Goal: Use online tool/utility

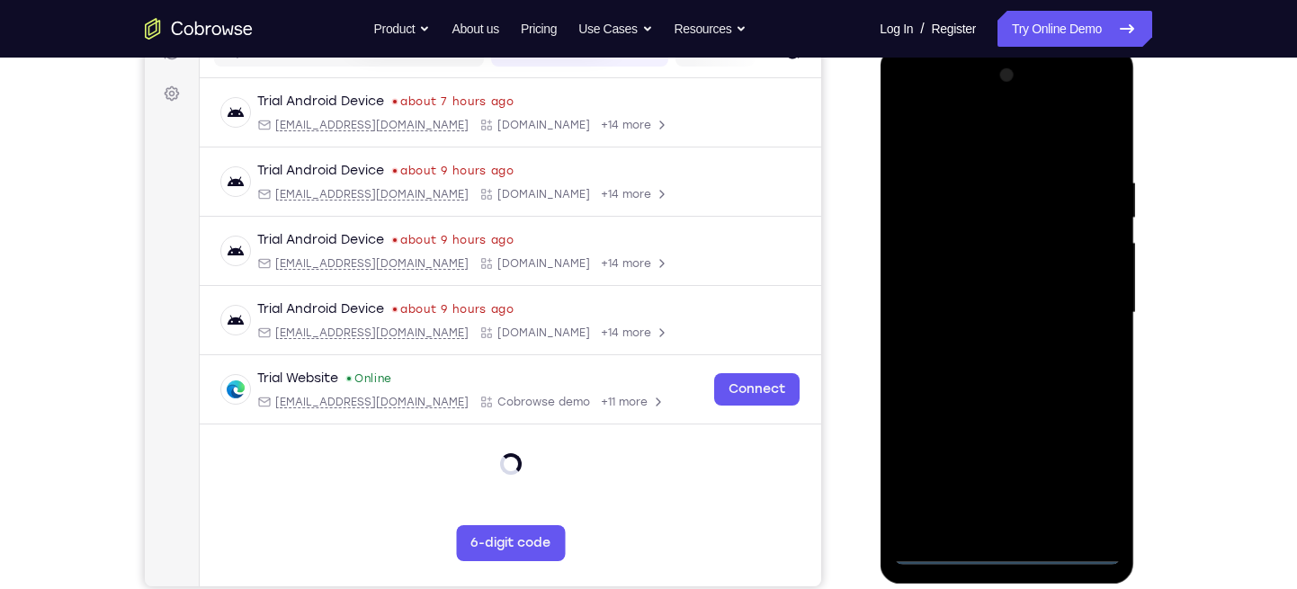
click at [1001, 544] on div at bounding box center [1006, 313] width 227 height 504
click at [1014, 551] on div at bounding box center [1006, 313] width 227 height 504
click at [1082, 470] on div at bounding box center [1006, 313] width 227 height 504
click at [916, 102] on div at bounding box center [1006, 313] width 227 height 504
click at [1083, 316] on div at bounding box center [1006, 313] width 227 height 504
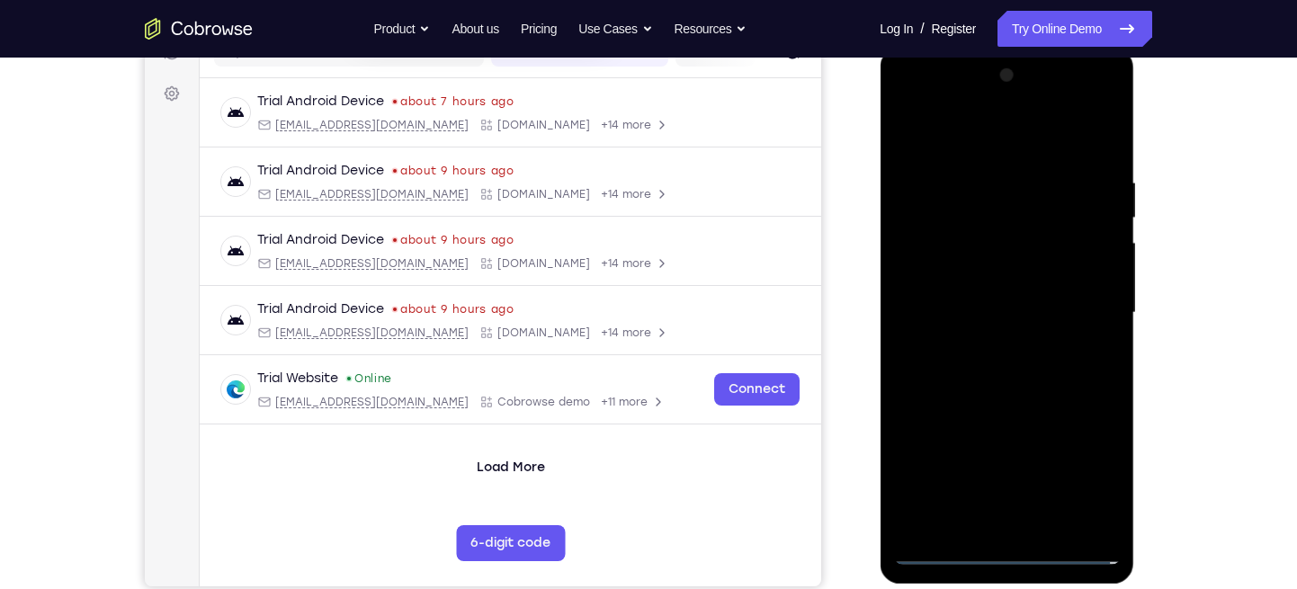
click at [977, 344] on div at bounding box center [1006, 313] width 227 height 504
click at [945, 296] on div at bounding box center [1006, 313] width 227 height 504
click at [948, 269] on div at bounding box center [1006, 313] width 227 height 504
click at [927, 321] on div at bounding box center [1006, 313] width 227 height 504
click at [956, 371] on div at bounding box center [1006, 313] width 227 height 504
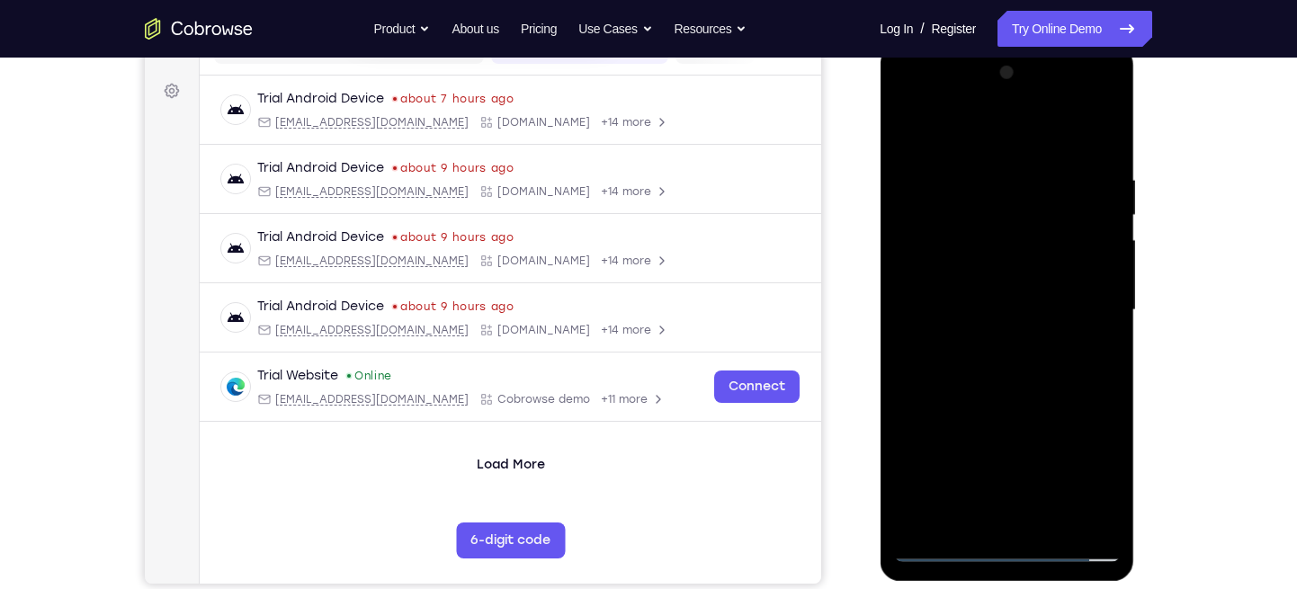
scroll to position [247, 0]
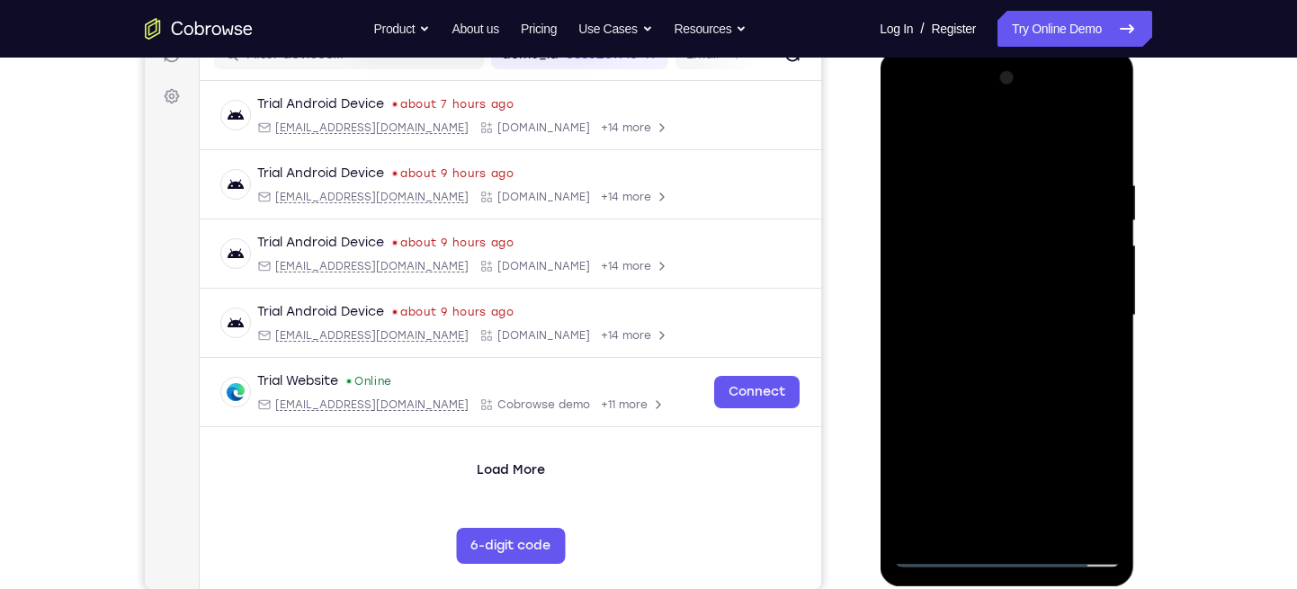
click at [1091, 131] on div at bounding box center [1006, 316] width 227 height 504
click at [919, 379] on div at bounding box center [1006, 316] width 227 height 504
click at [1098, 171] on div at bounding box center [1006, 316] width 227 height 504
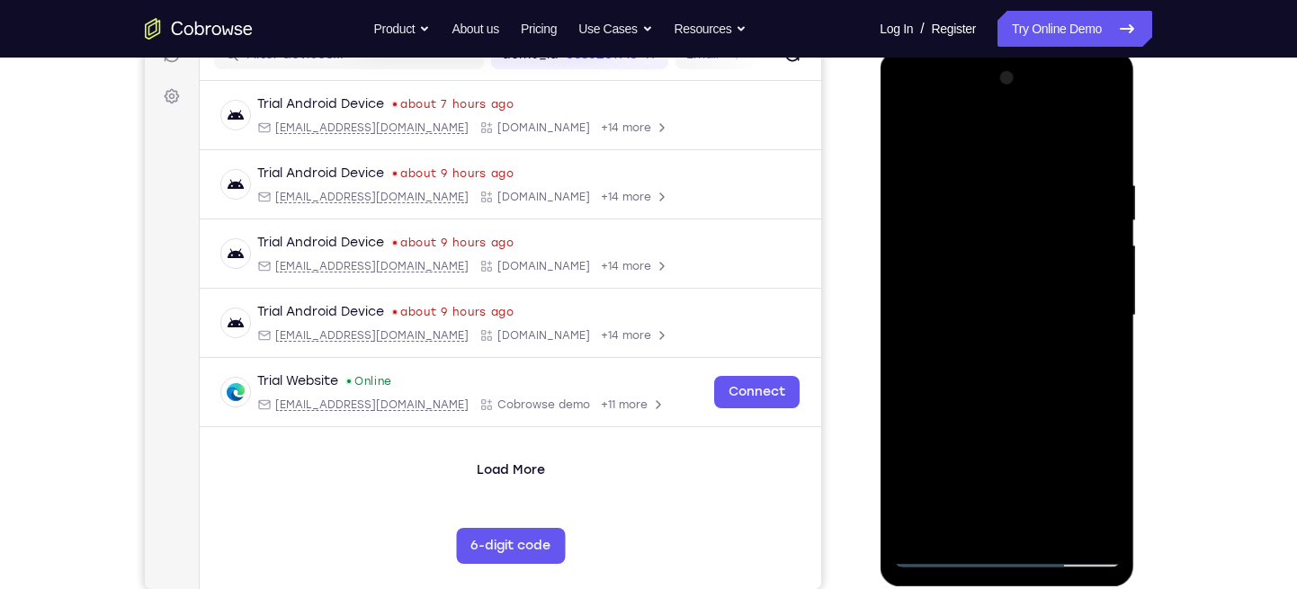
click at [1055, 525] on div at bounding box center [1006, 316] width 227 height 504
click at [1024, 415] on div at bounding box center [1006, 316] width 227 height 504
click at [1029, 318] on div at bounding box center [1006, 316] width 227 height 504
click at [944, 462] on div at bounding box center [1006, 316] width 227 height 504
click at [937, 514] on div at bounding box center [1006, 316] width 227 height 504
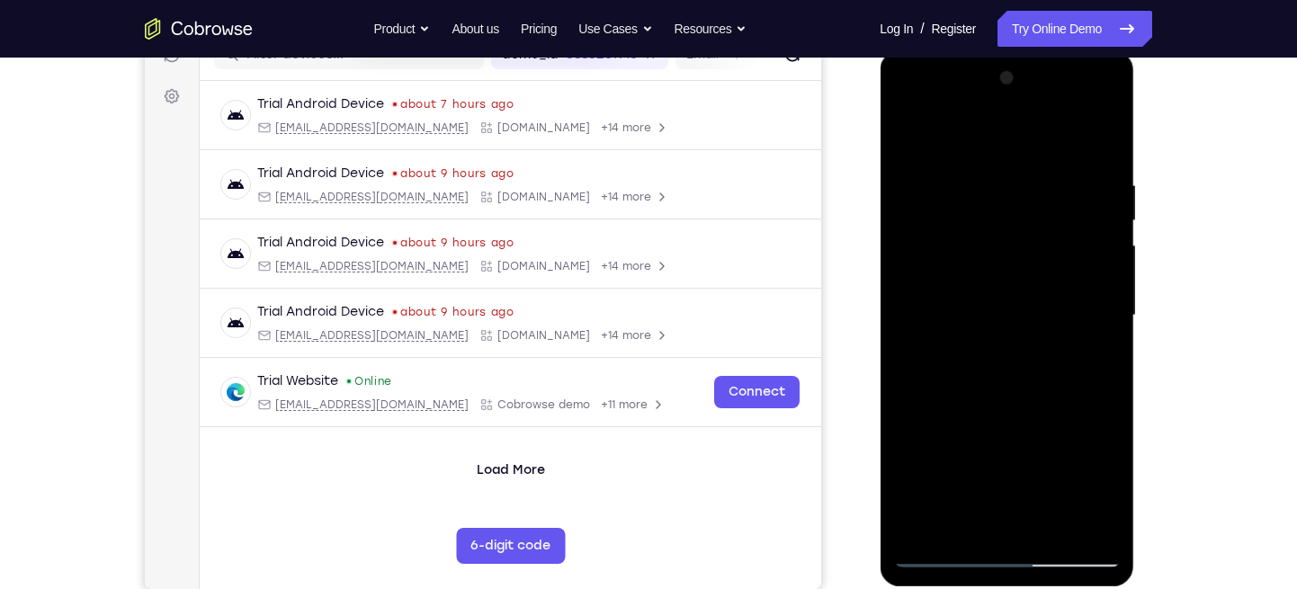
click at [1095, 357] on div at bounding box center [1006, 316] width 227 height 504
click at [907, 138] on div at bounding box center [1006, 316] width 227 height 504
click at [909, 129] on div at bounding box center [1006, 316] width 227 height 504
click at [991, 269] on div at bounding box center [1006, 316] width 227 height 504
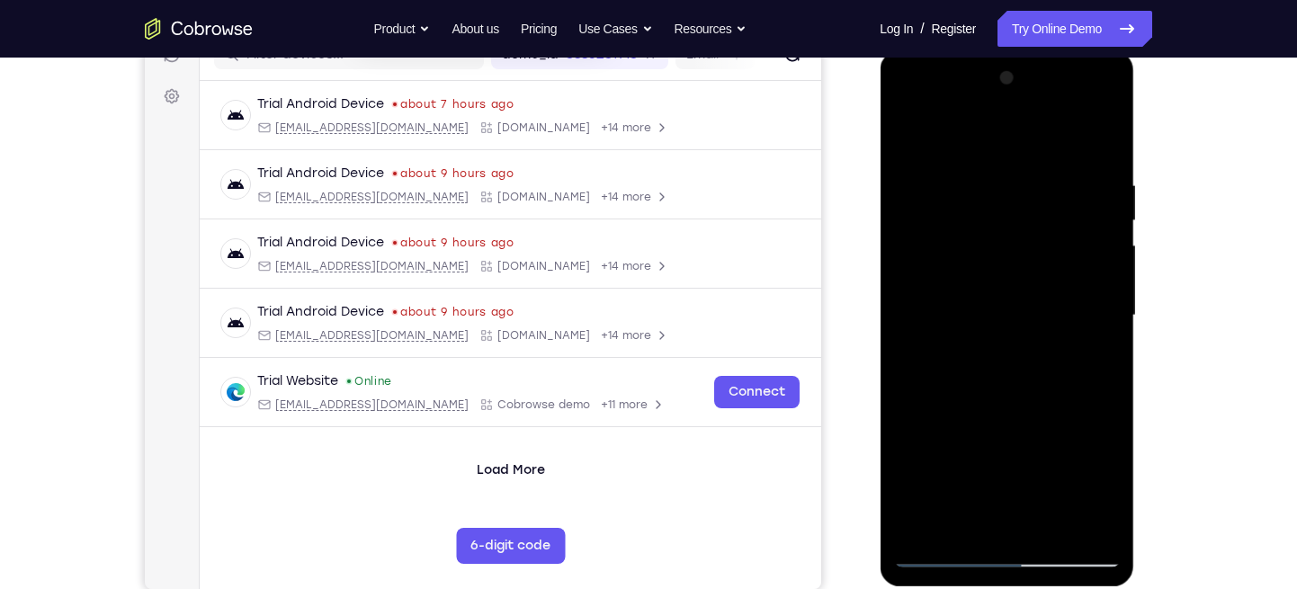
click at [1104, 310] on div at bounding box center [1006, 316] width 227 height 504
click at [1114, 345] on div at bounding box center [1006, 316] width 227 height 504
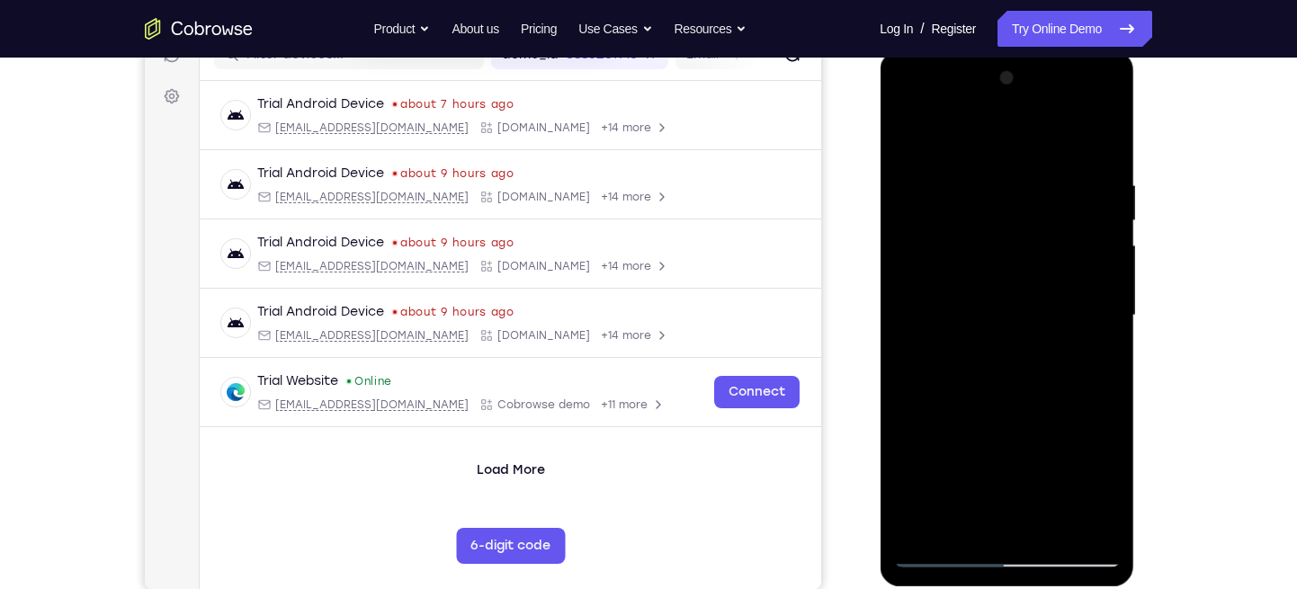
click at [1114, 345] on div at bounding box center [1006, 316] width 227 height 504
click at [918, 530] on div at bounding box center [1006, 316] width 227 height 504
click at [982, 173] on div at bounding box center [1006, 316] width 227 height 504
click at [1073, 515] on div at bounding box center [1006, 316] width 227 height 504
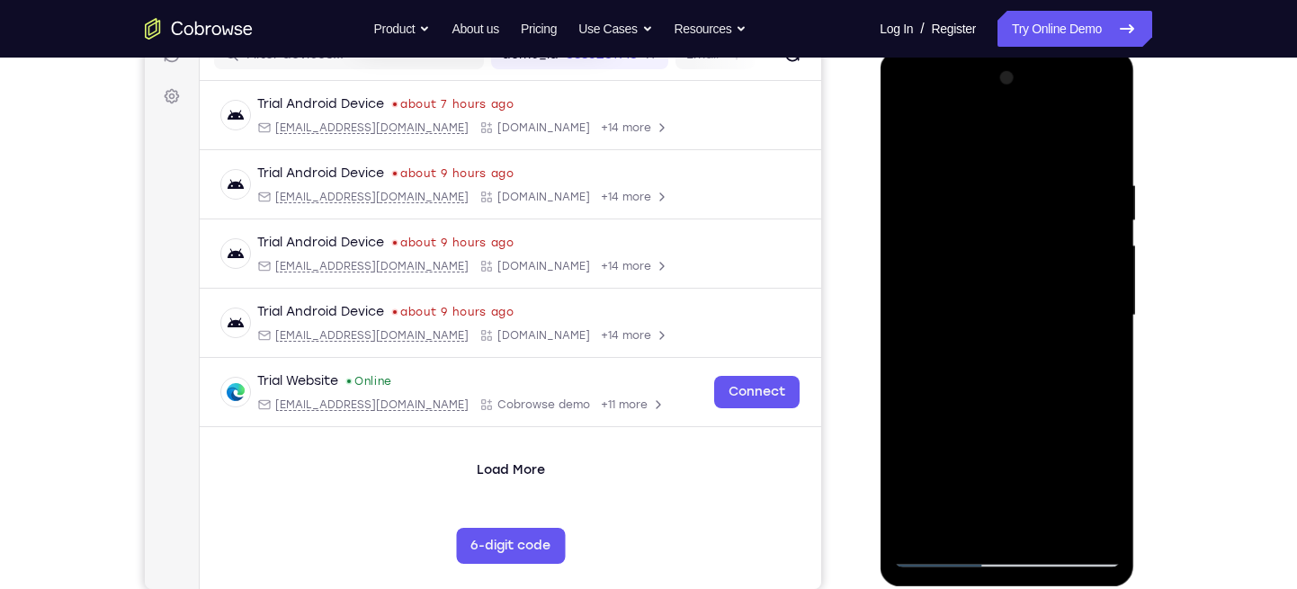
click at [1075, 193] on div at bounding box center [1006, 316] width 227 height 504
click at [1096, 189] on div at bounding box center [1006, 316] width 227 height 504
click at [1091, 189] on div at bounding box center [1006, 316] width 227 height 504
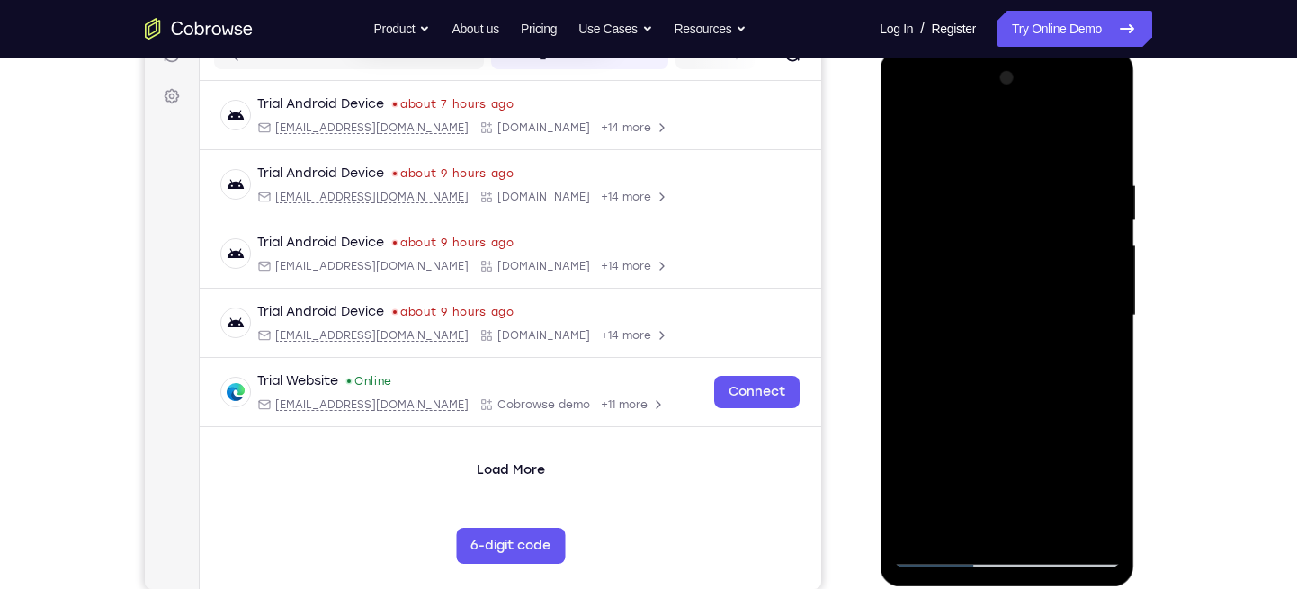
click at [1091, 189] on div at bounding box center [1006, 316] width 227 height 504
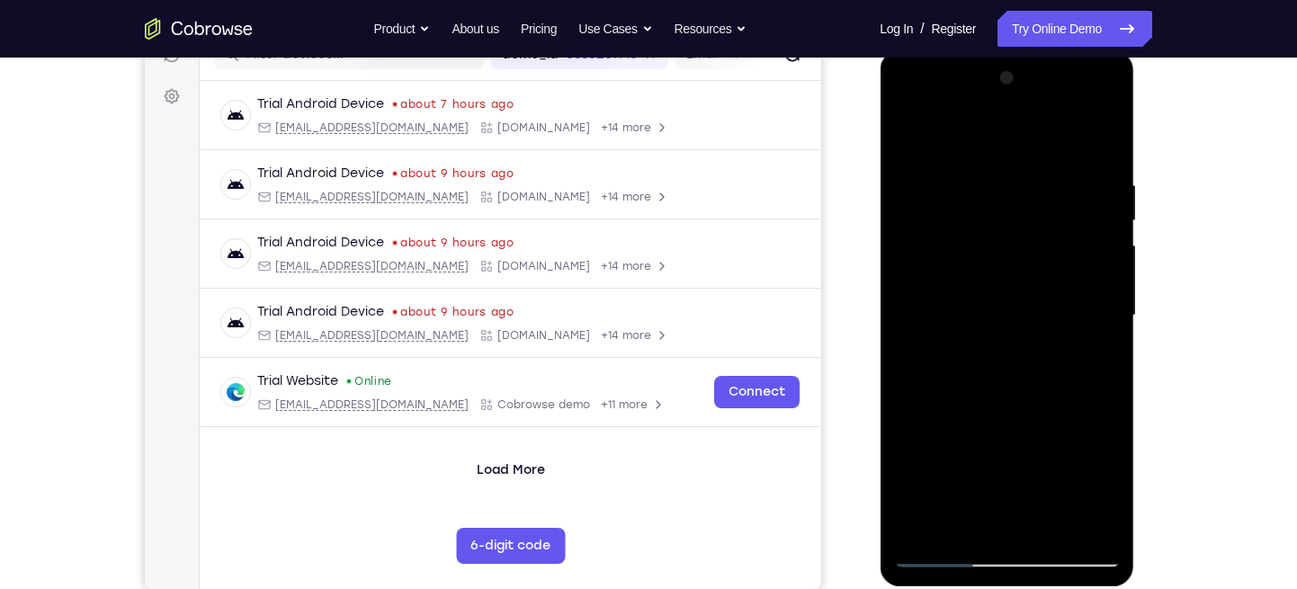
click at [1091, 189] on div at bounding box center [1006, 316] width 227 height 504
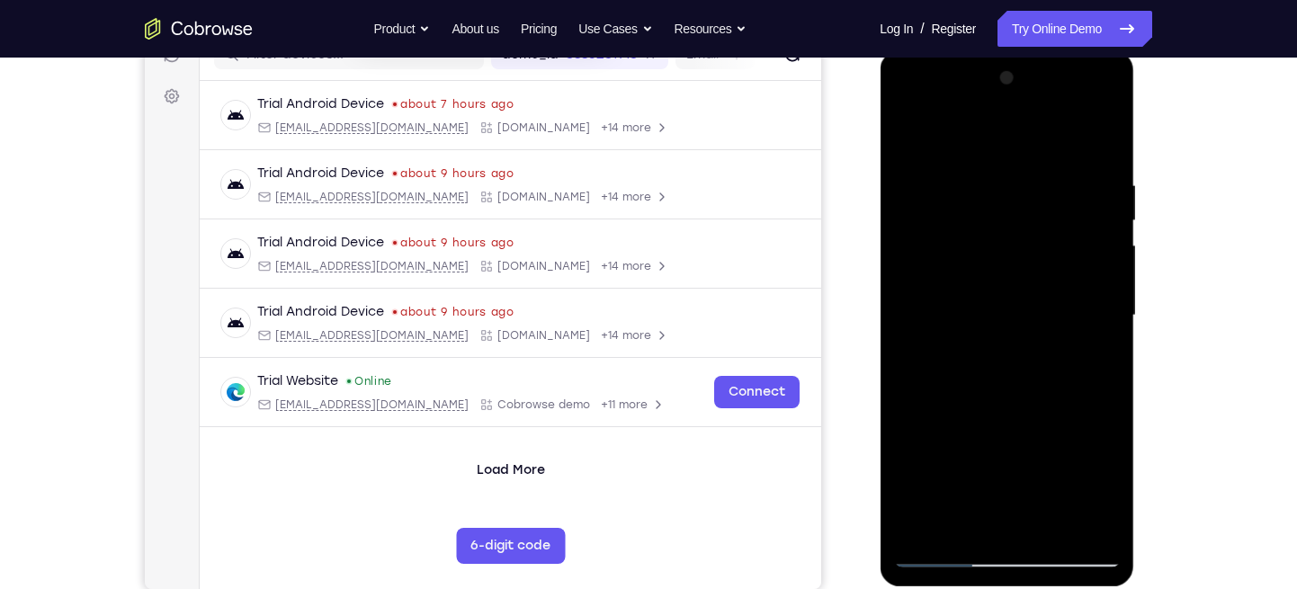
click at [1091, 189] on div at bounding box center [1006, 316] width 227 height 504
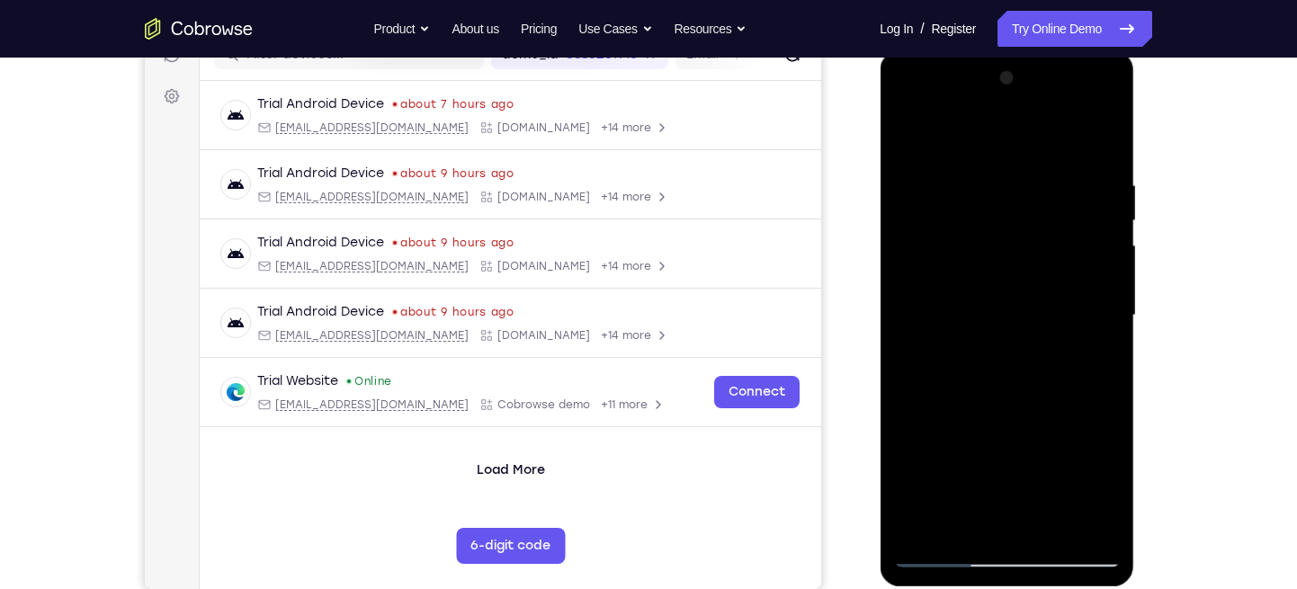
click at [1091, 189] on div at bounding box center [1006, 316] width 227 height 504
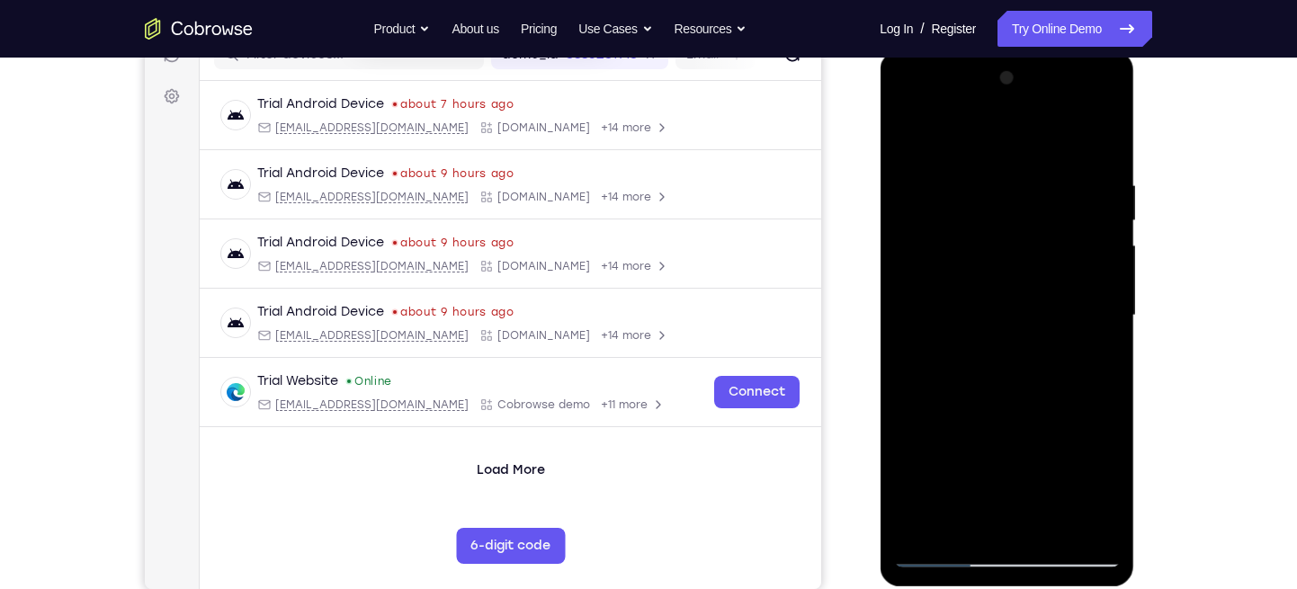
click at [1091, 189] on div at bounding box center [1006, 316] width 227 height 504
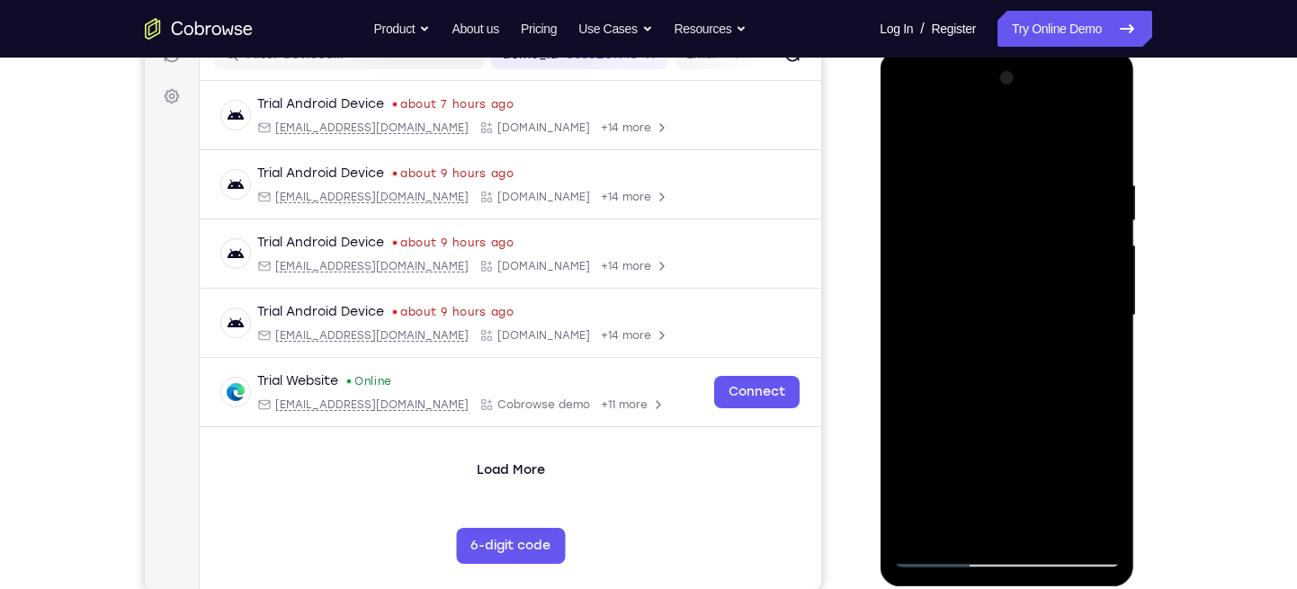
click at [1091, 189] on div at bounding box center [1006, 316] width 227 height 504
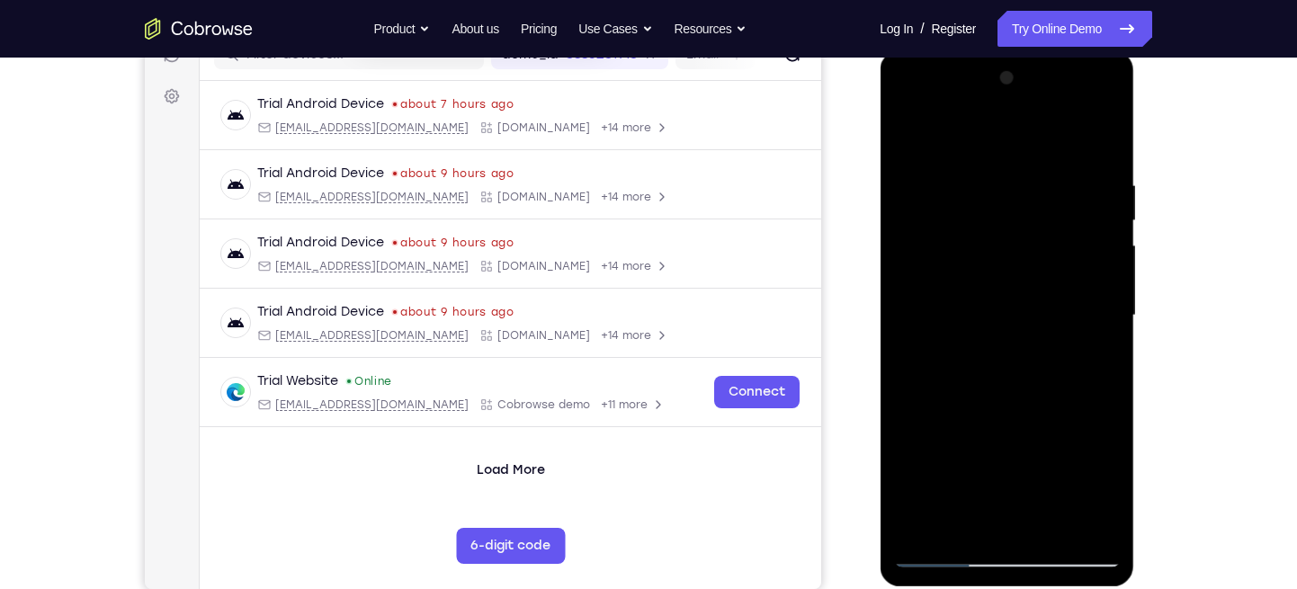
click at [1091, 189] on div at bounding box center [1006, 316] width 227 height 504
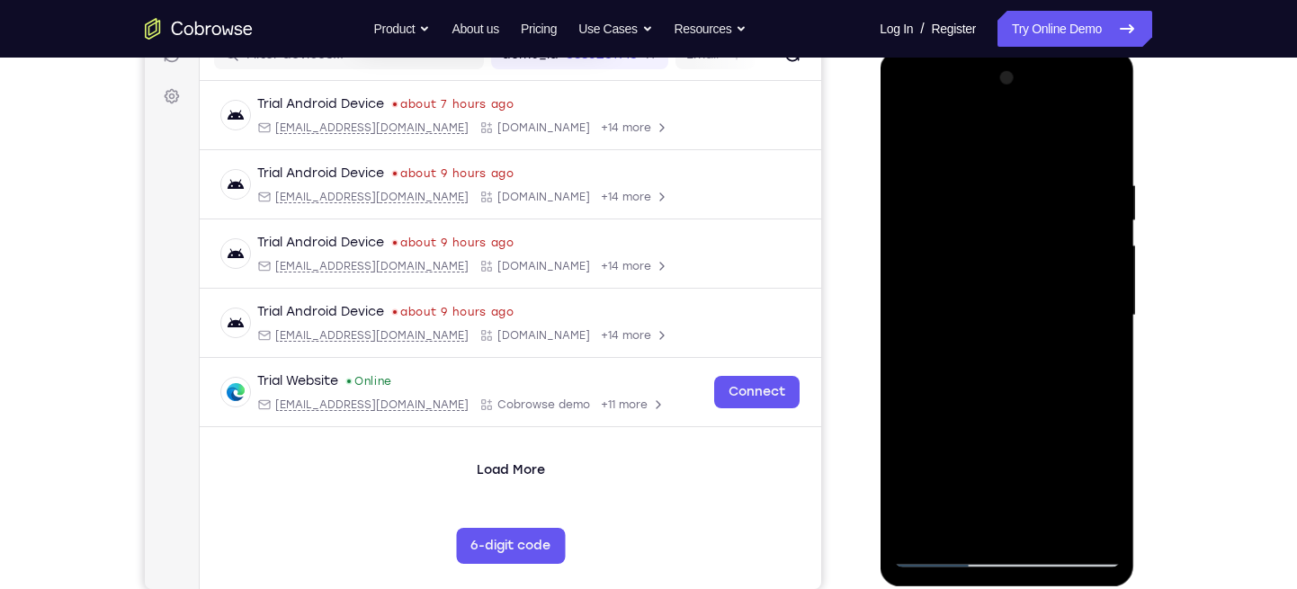
click at [1091, 189] on div at bounding box center [1006, 316] width 227 height 504
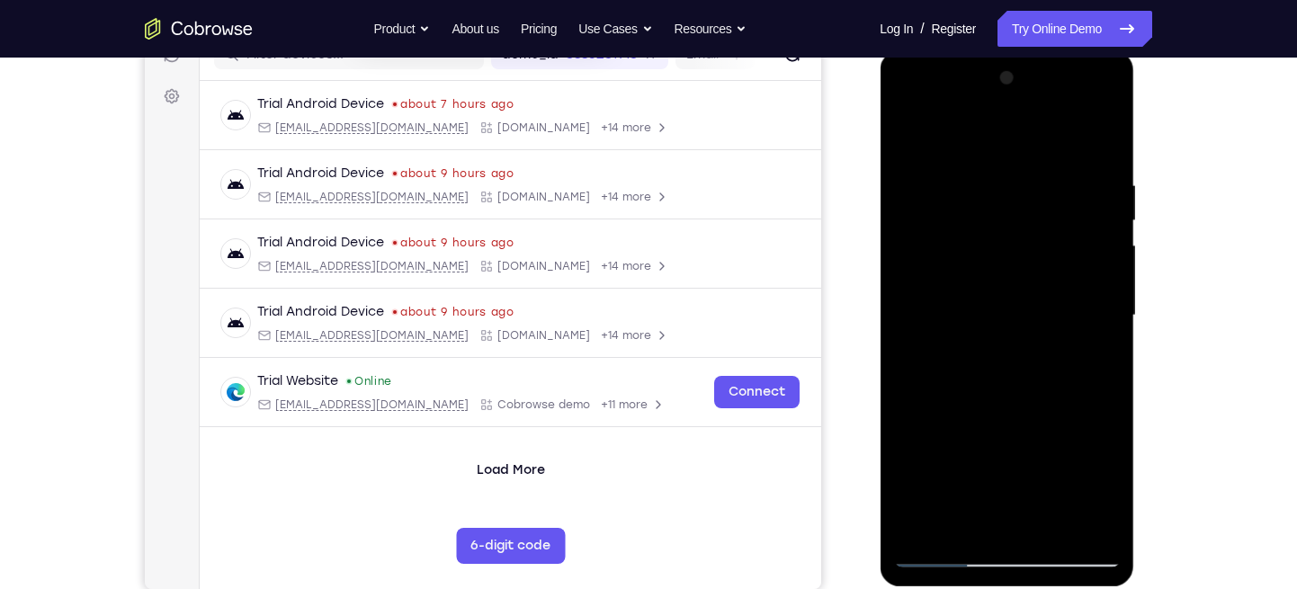
click at [1091, 189] on div at bounding box center [1006, 316] width 227 height 504
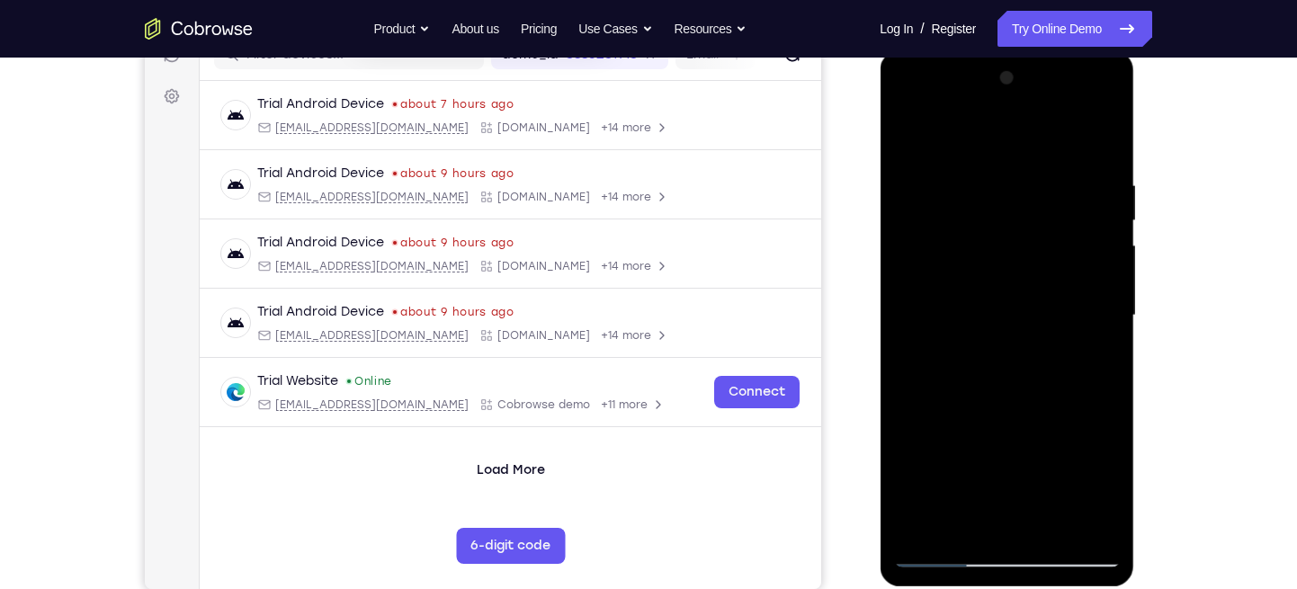
click at [1091, 189] on div at bounding box center [1006, 316] width 227 height 504
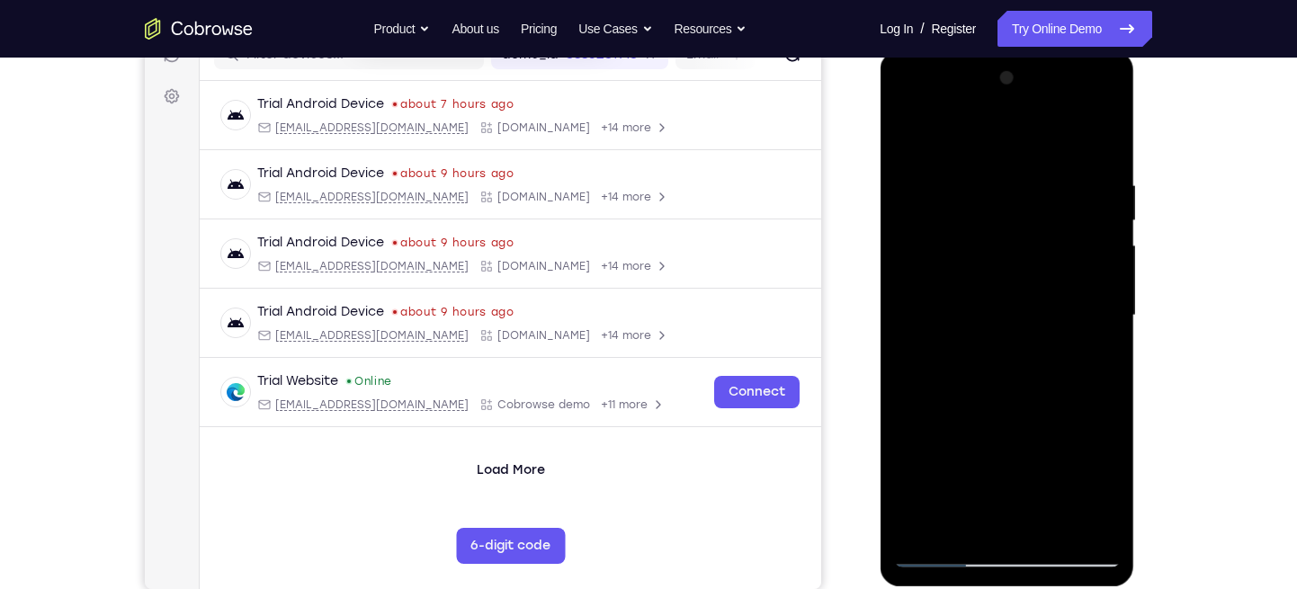
click at [1091, 189] on div at bounding box center [1006, 316] width 227 height 504
click at [1093, 210] on div at bounding box center [1006, 316] width 227 height 504
click at [1092, 220] on div at bounding box center [1006, 316] width 227 height 504
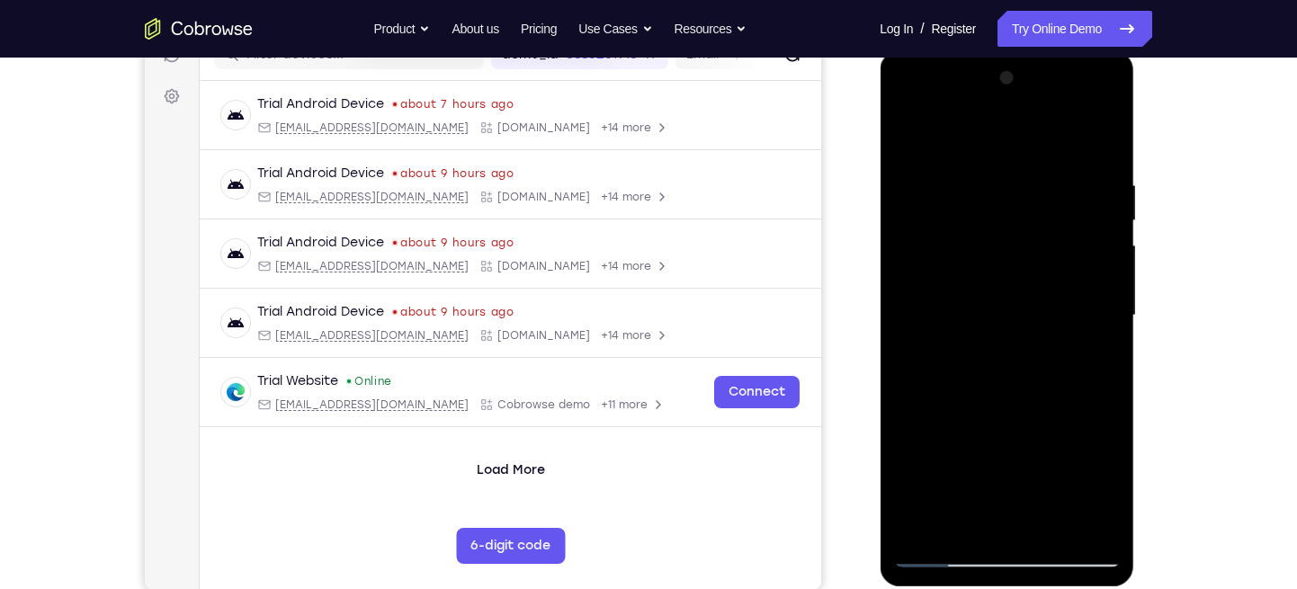
click at [1092, 220] on div at bounding box center [1006, 316] width 227 height 504
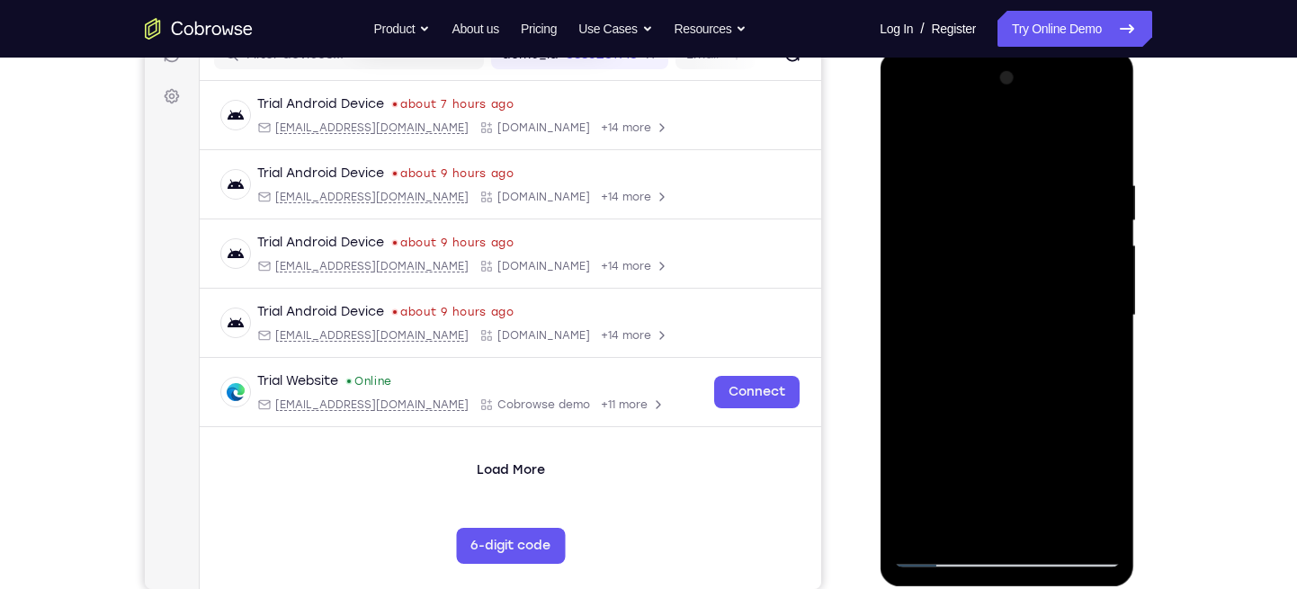
click at [1092, 220] on div at bounding box center [1006, 316] width 227 height 504
click at [1092, 213] on div at bounding box center [1006, 316] width 227 height 504
click at [1089, 235] on div at bounding box center [1006, 316] width 227 height 504
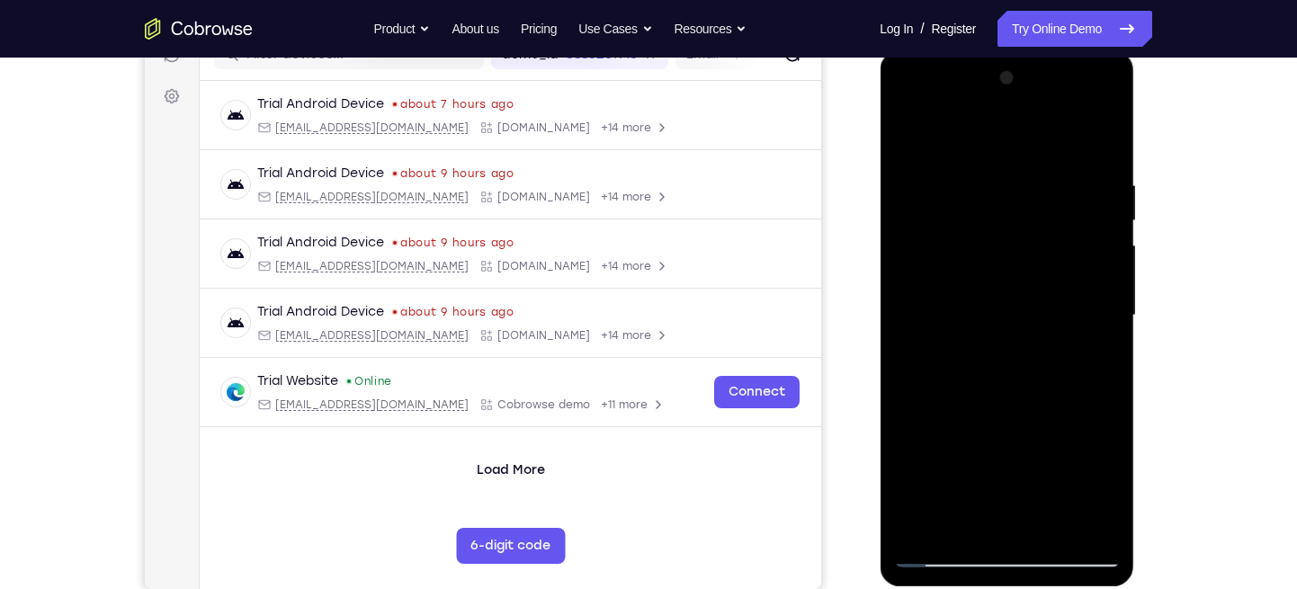
click at [1089, 235] on div at bounding box center [1006, 316] width 227 height 504
click at [1100, 233] on div at bounding box center [1006, 316] width 227 height 504
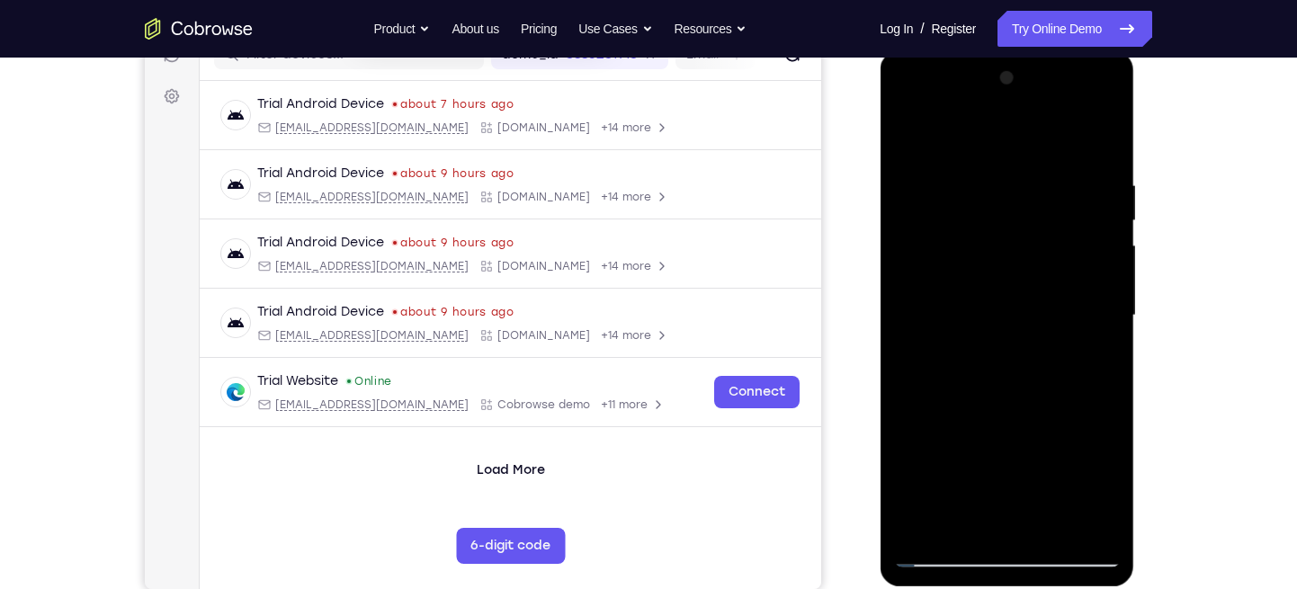
click at [1100, 233] on div at bounding box center [1006, 316] width 227 height 504
click at [1095, 233] on div at bounding box center [1006, 316] width 227 height 504
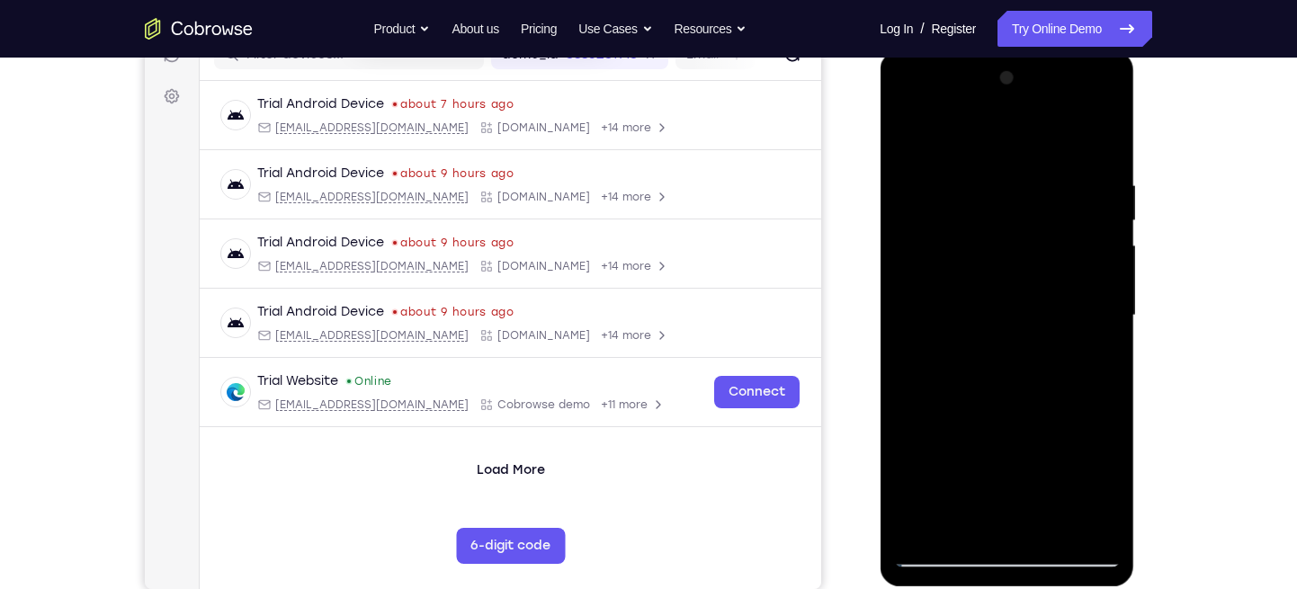
click at [1095, 233] on div at bounding box center [1006, 316] width 227 height 504
click at [1086, 226] on div at bounding box center [1006, 316] width 227 height 504
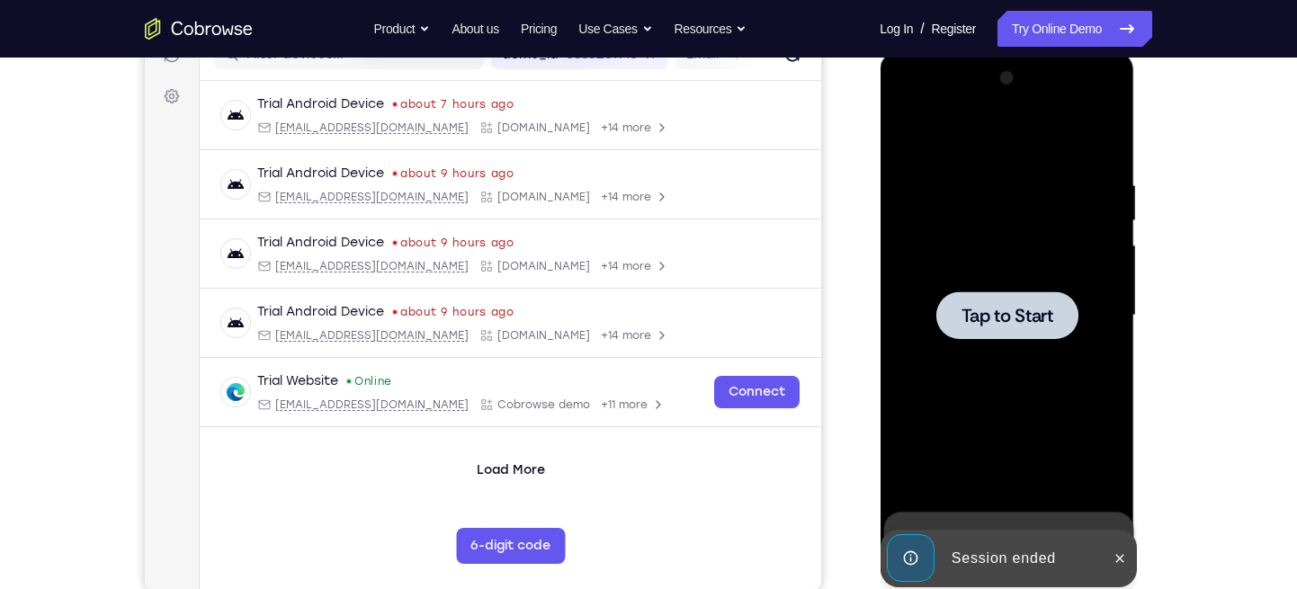
click at [1044, 270] on div at bounding box center [1006, 316] width 227 height 504
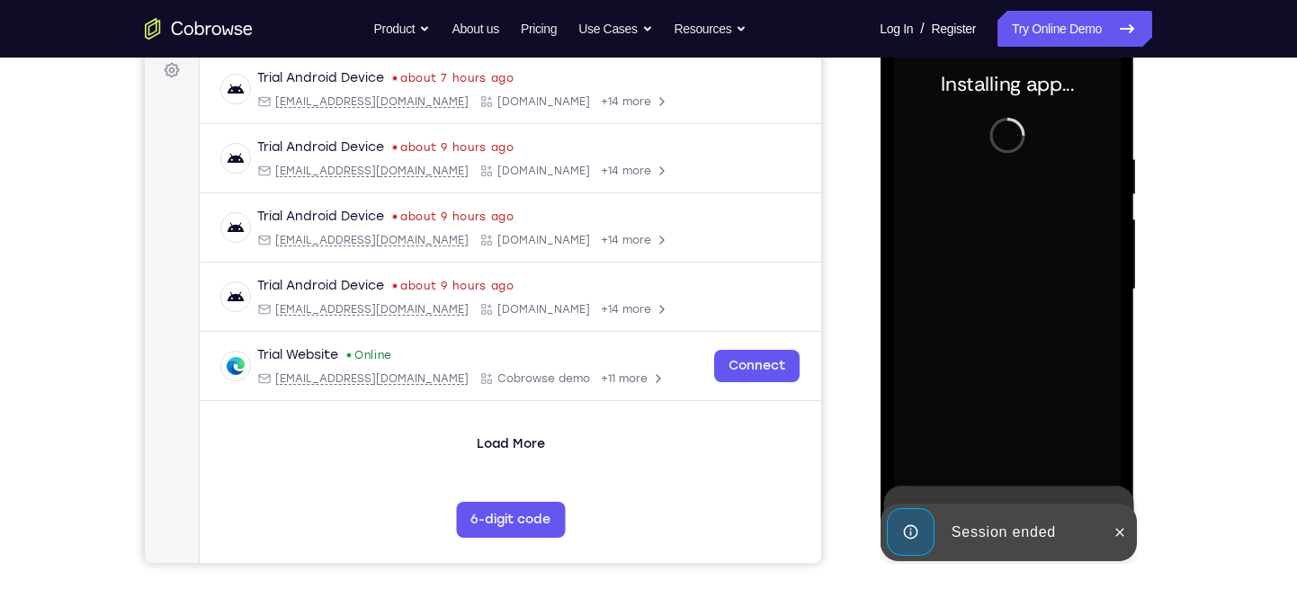
scroll to position [283, 0]
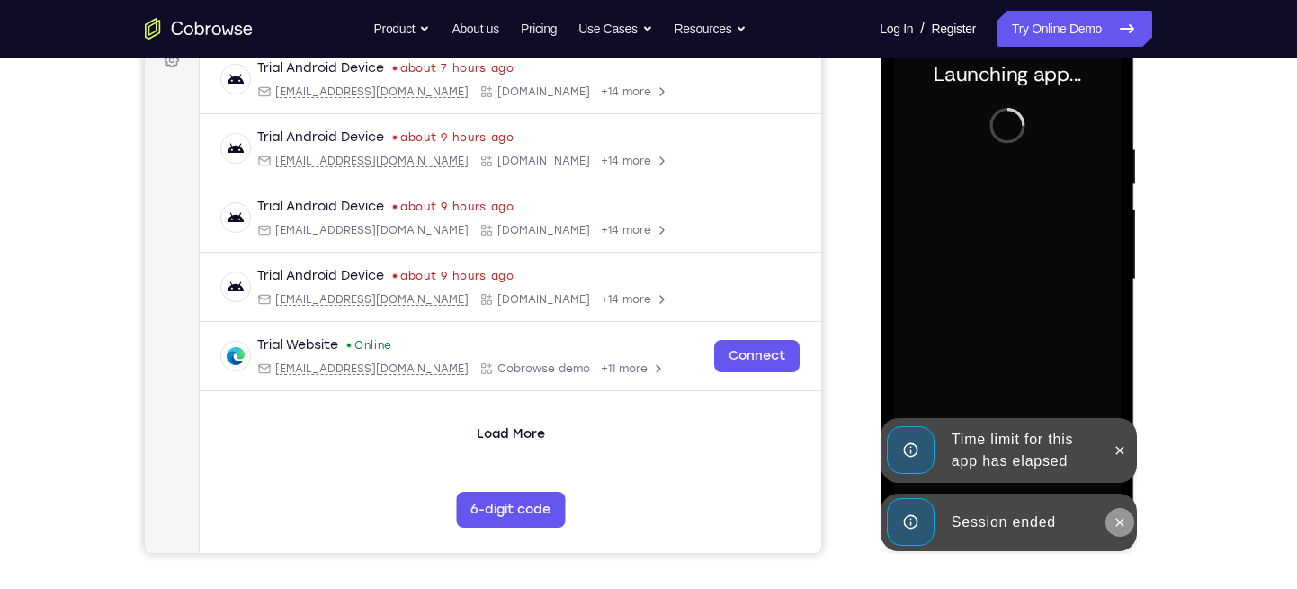
click at [1112, 525] on icon at bounding box center [1119, 523] width 14 height 14
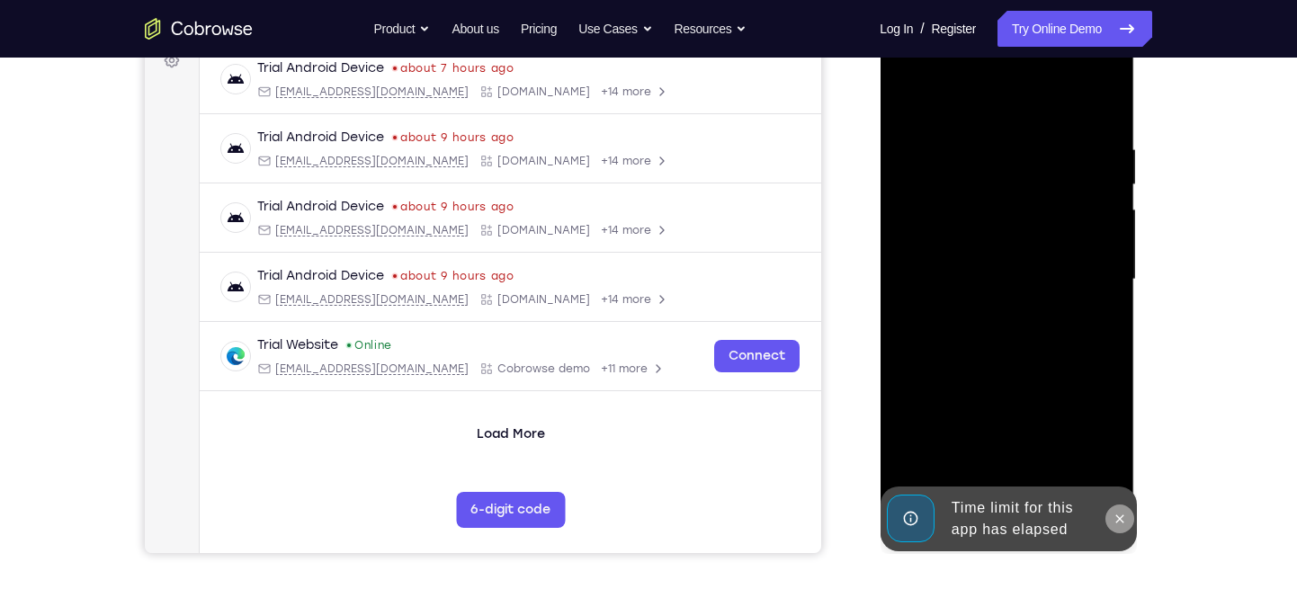
click at [1122, 515] on icon at bounding box center [1119, 519] width 14 height 14
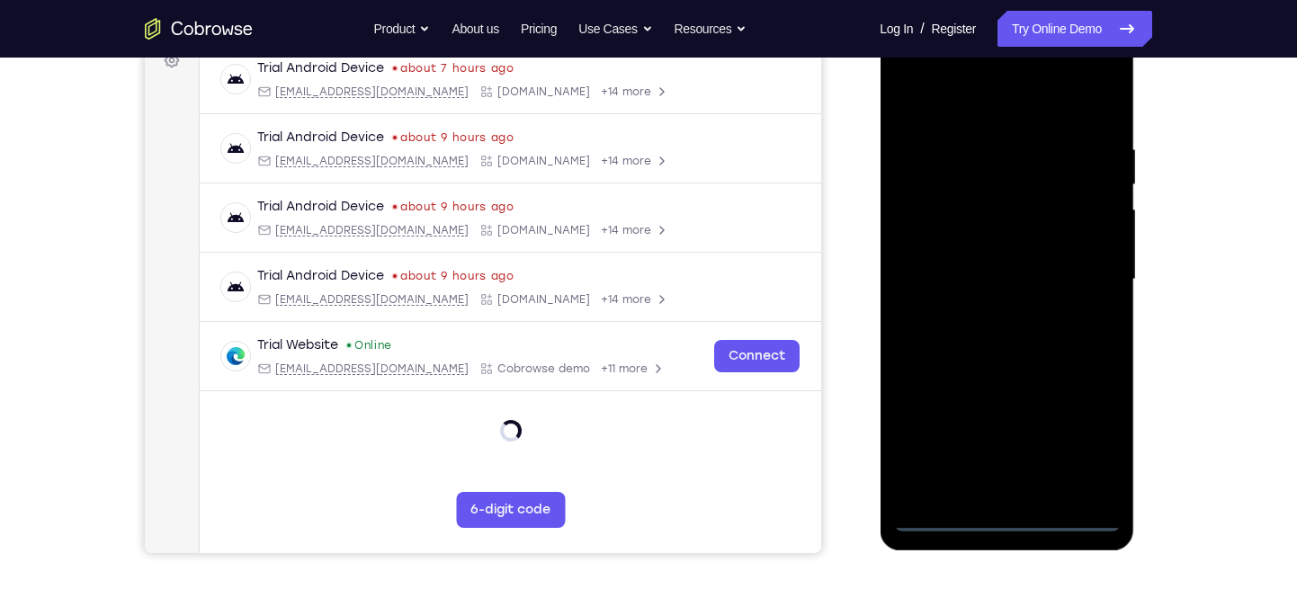
click at [1001, 517] on div at bounding box center [1006, 280] width 227 height 504
click at [1100, 430] on div at bounding box center [1006, 280] width 227 height 504
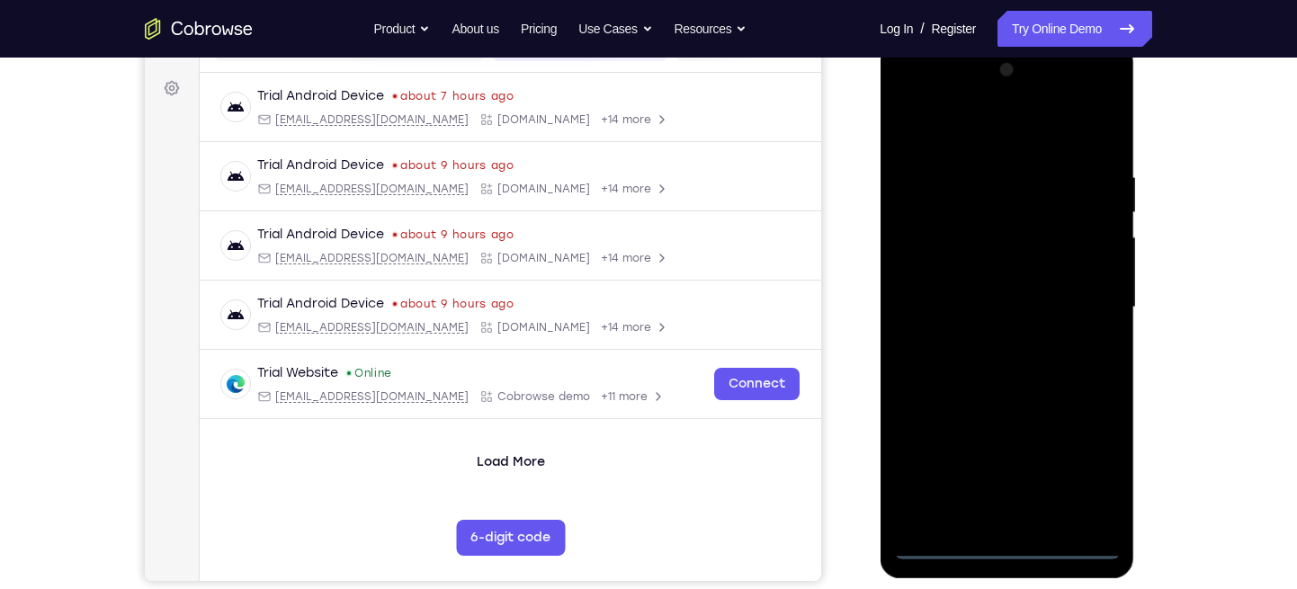
scroll to position [237, 0]
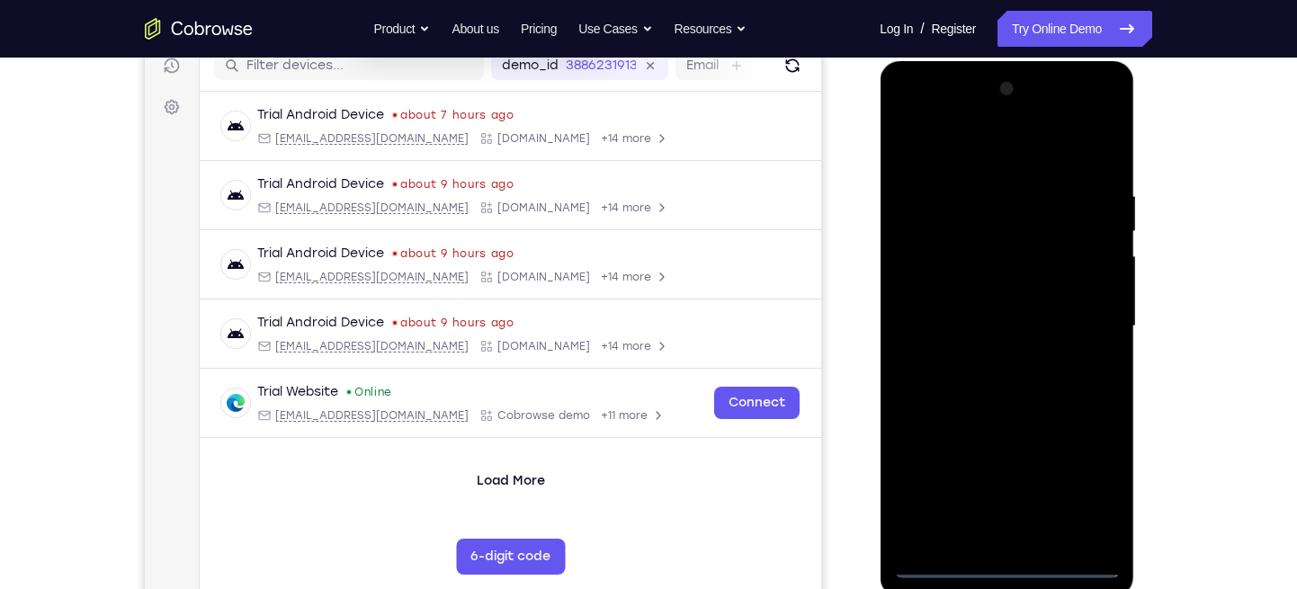
click at [911, 121] on div at bounding box center [1006, 327] width 227 height 504
click at [1075, 315] on div at bounding box center [1006, 327] width 227 height 504
click at [985, 359] on div at bounding box center [1006, 327] width 227 height 504
click at [969, 305] on div at bounding box center [1006, 327] width 227 height 504
click at [938, 302] on div at bounding box center [1006, 327] width 227 height 504
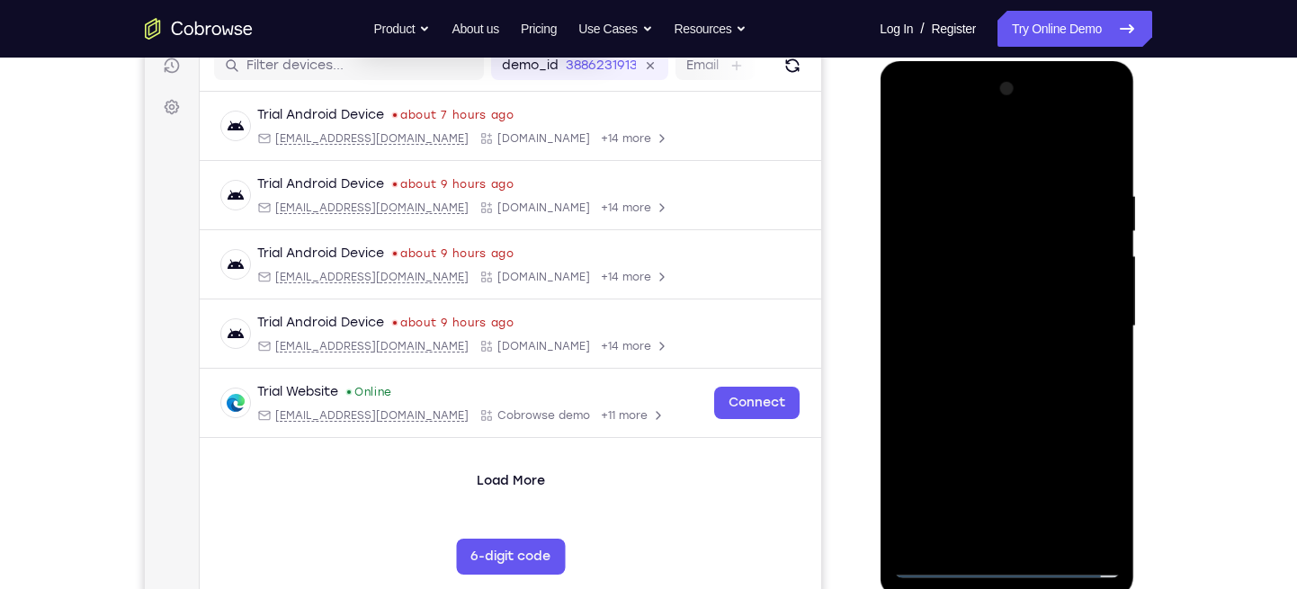
click at [932, 315] on div at bounding box center [1006, 327] width 227 height 504
click at [932, 320] on div at bounding box center [1006, 327] width 227 height 504
click at [962, 382] on div at bounding box center [1006, 327] width 227 height 504
click at [1089, 150] on div at bounding box center [1006, 327] width 227 height 504
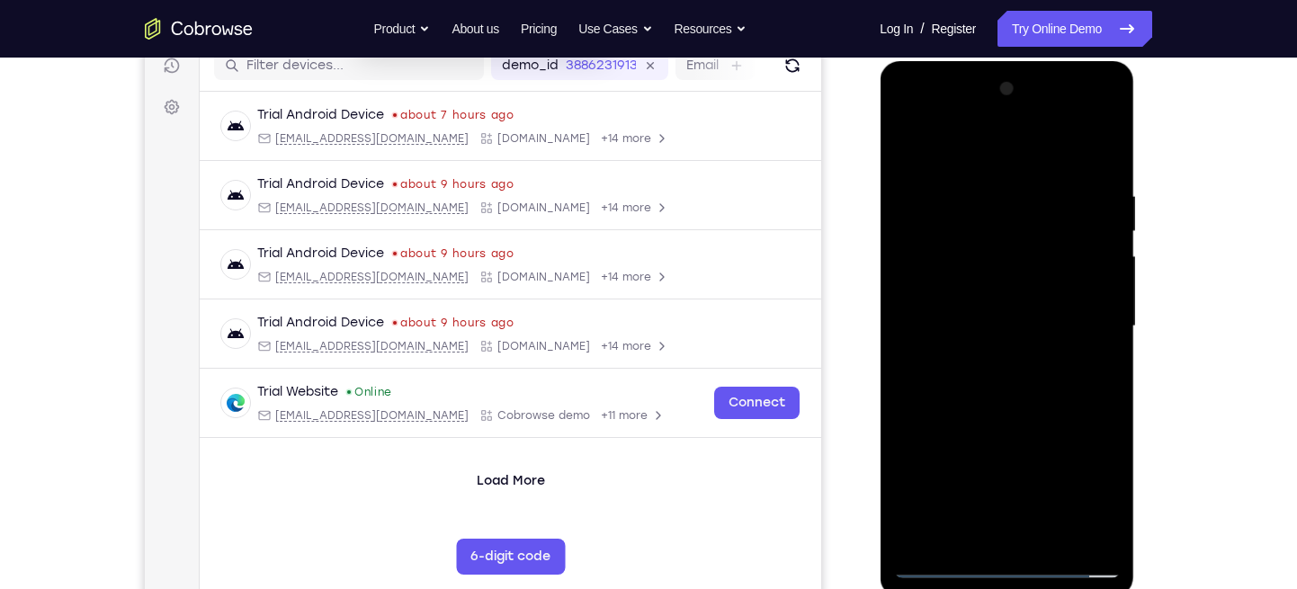
click at [1048, 536] on div at bounding box center [1006, 327] width 227 height 504
click at [1102, 170] on div at bounding box center [1006, 327] width 227 height 504
click at [1052, 536] on div at bounding box center [1006, 327] width 227 height 504
click at [1001, 427] on div at bounding box center [1006, 327] width 227 height 504
click at [1009, 324] on div at bounding box center [1006, 327] width 227 height 504
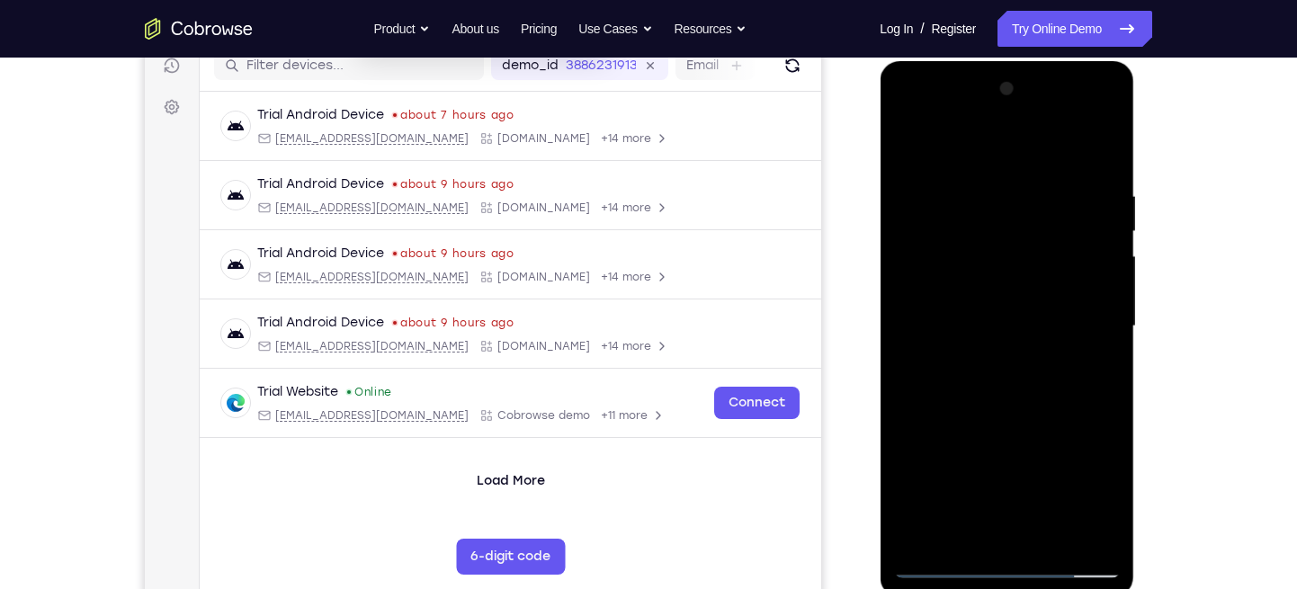
click at [960, 529] on div at bounding box center [1006, 327] width 227 height 504
click at [1059, 425] on div at bounding box center [1006, 327] width 227 height 504
click at [1100, 362] on div at bounding box center [1006, 327] width 227 height 504
click at [1084, 370] on div at bounding box center [1006, 327] width 227 height 504
click at [957, 532] on div at bounding box center [1006, 327] width 227 height 504
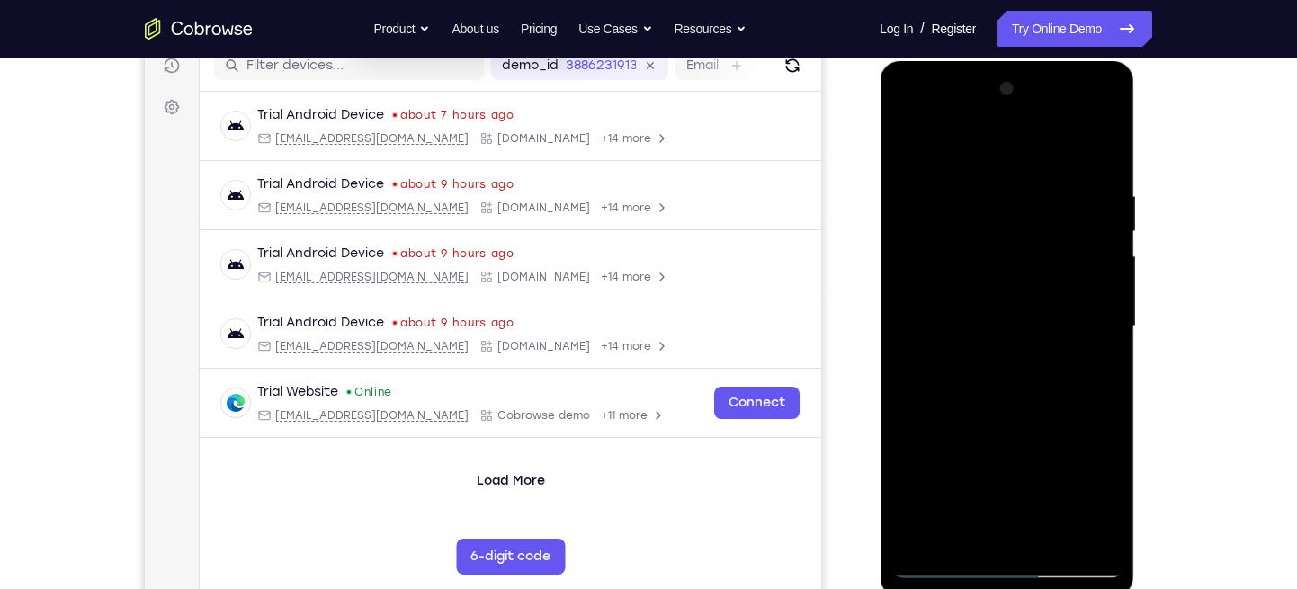
click at [1079, 465] on div at bounding box center [1006, 327] width 227 height 504
click at [1089, 356] on div at bounding box center [1006, 327] width 227 height 504
click at [903, 148] on div at bounding box center [1006, 327] width 227 height 504
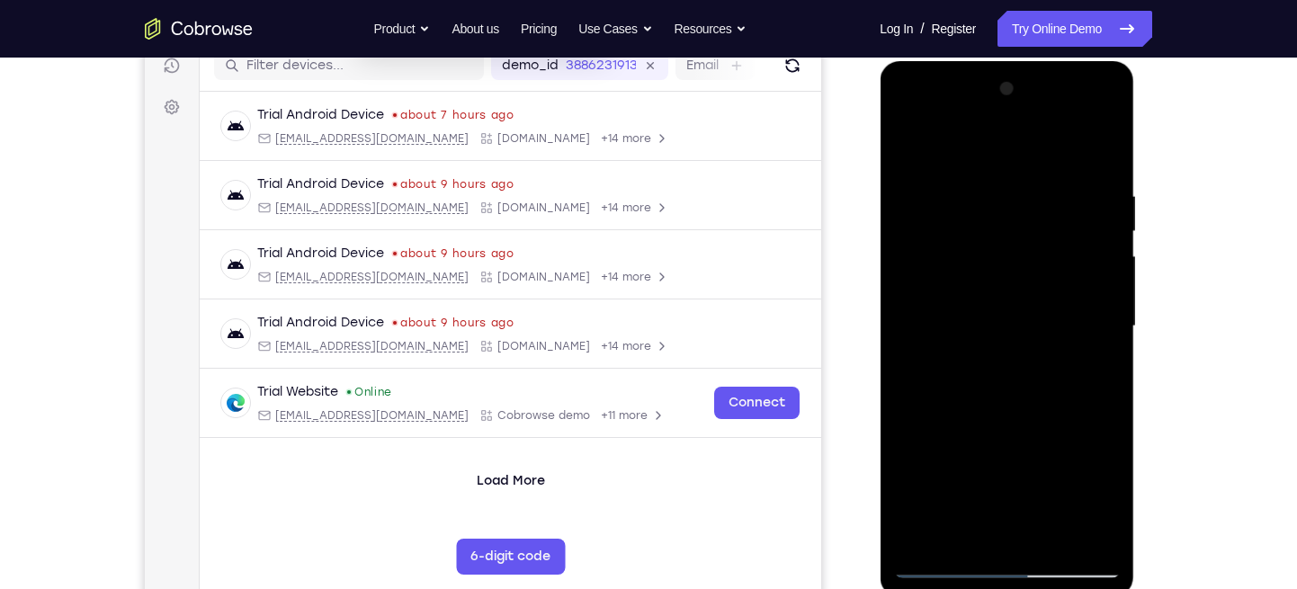
click at [1108, 146] on div at bounding box center [1006, 327] width 227 height 504
click at [906, 247] on div at bounding box center [1006, 327] width 227 height 504
click at [906, 142] on div at bounding box center [1006, 327] width 227 height 504
click at [912, 140] on div at bounding box center [1006, 327] width 227 height 504
click at [983, 190] on div at bounding box center [1006, 327] width 227 height 504
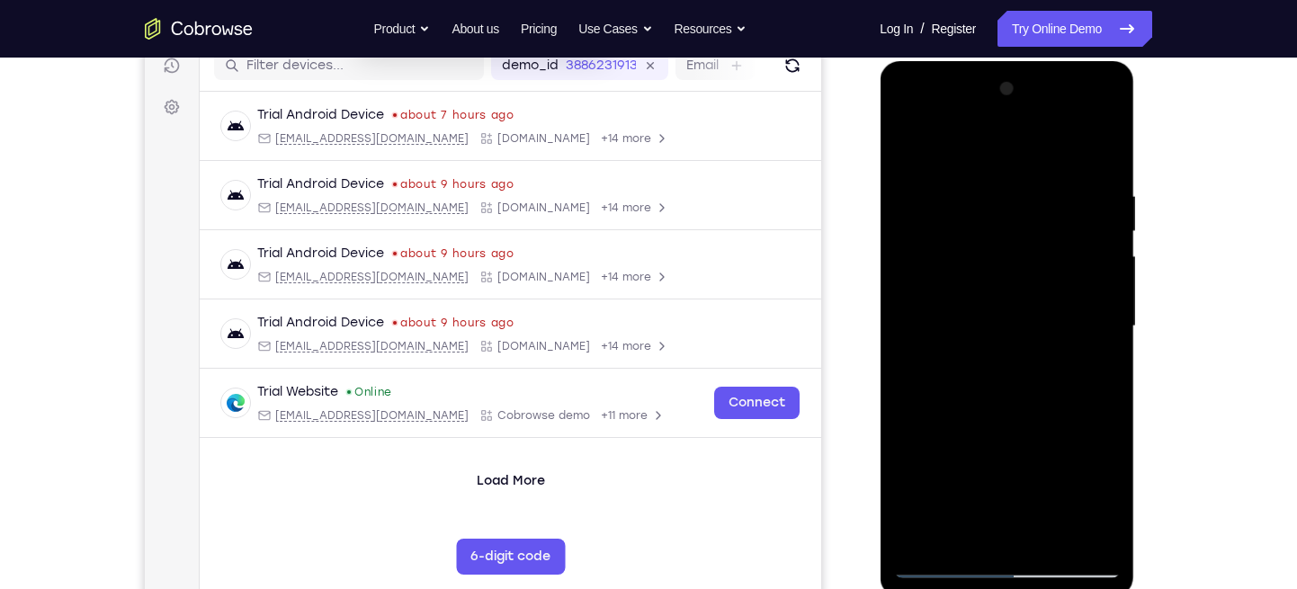
click at [1086, 193] on div at bounding box center [1006, 327] width 227 height 504
click at [1094, 216] on div at bounding box center [1006, 327] width 227 height 504
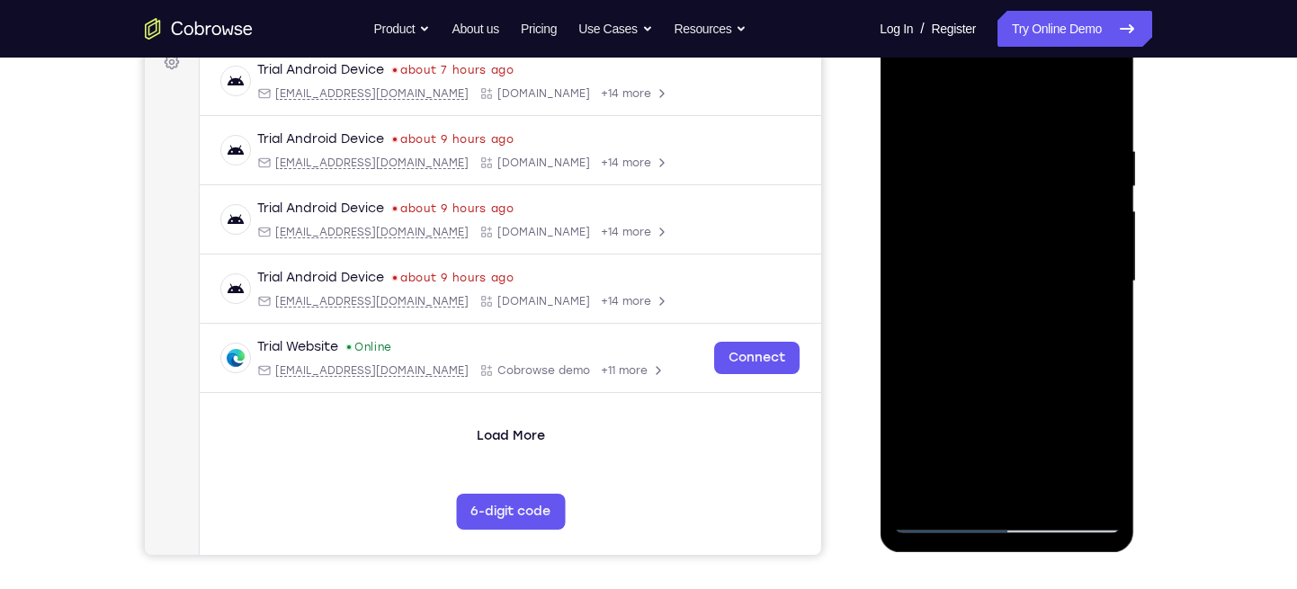
scroll to position [285, 0]
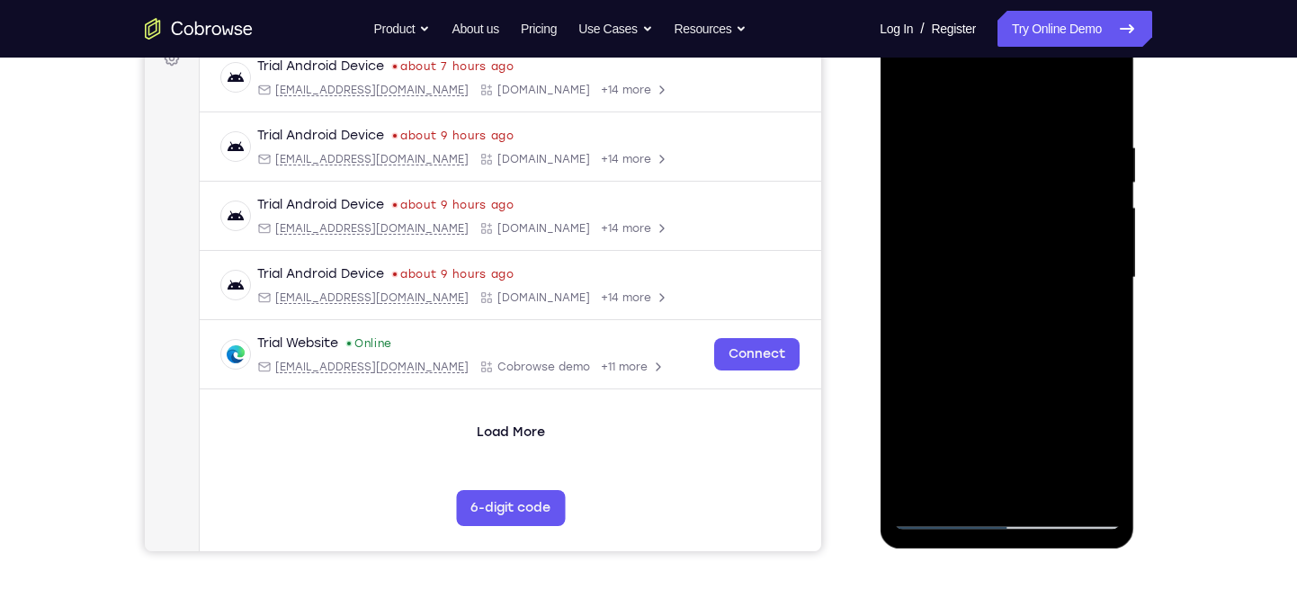
click at [1106, 195] on div at bounding box center [1006, 278] width 227 height 504
click at [1097, 196] on div at bounding box center [1006, 278] width 227 height 504
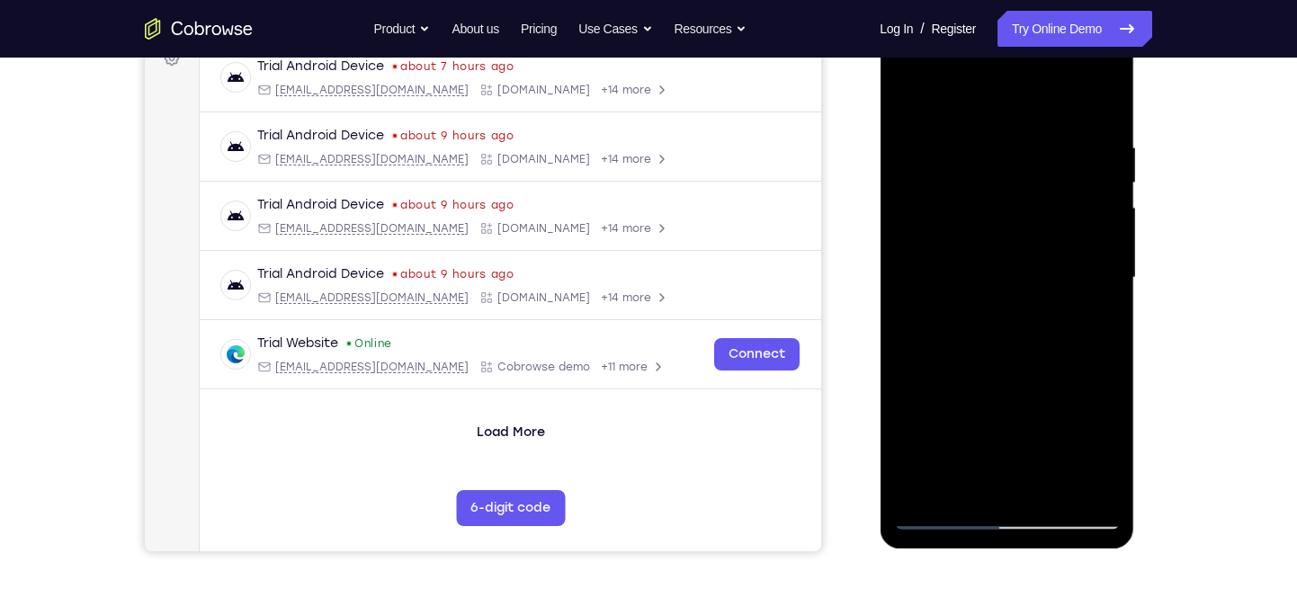
click at [1097, 196] on div at bounding box center [1006, 278] width 227 height 504
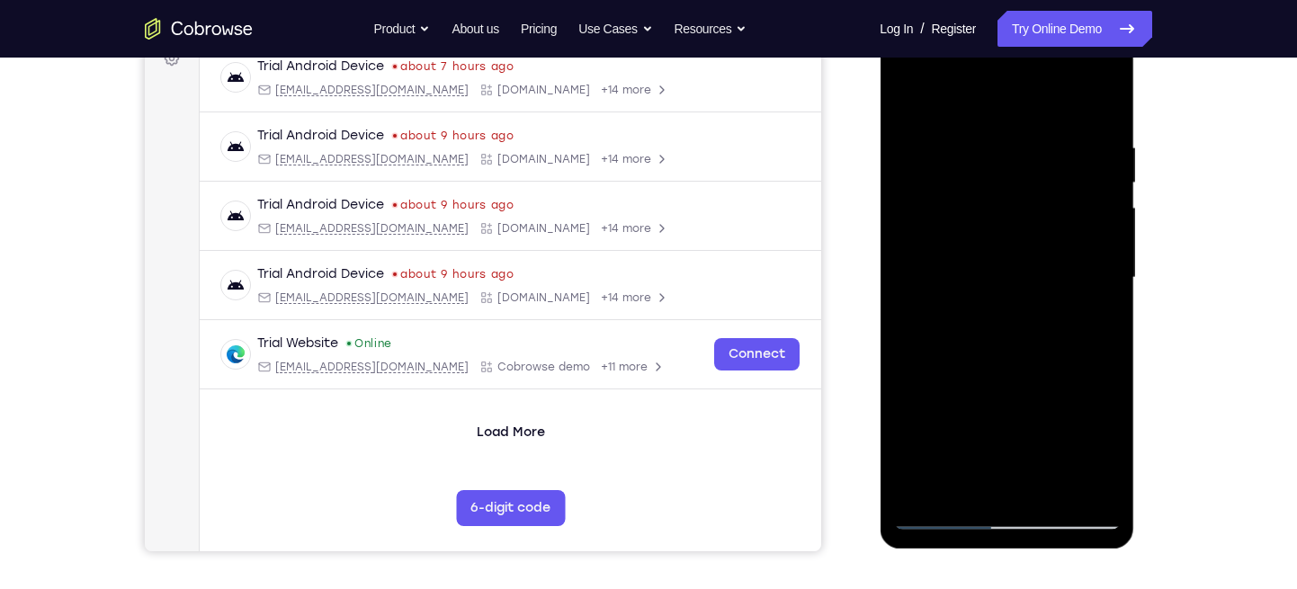
click at [1097, 196] on div at bounding box center [1006, 278] width 227 height 504
click at [902, 192] on div at bounding box center [1006, 278] width 227 height 504
click at [919, 159] on div at bounding box center [1006, 278] width 227 height 504
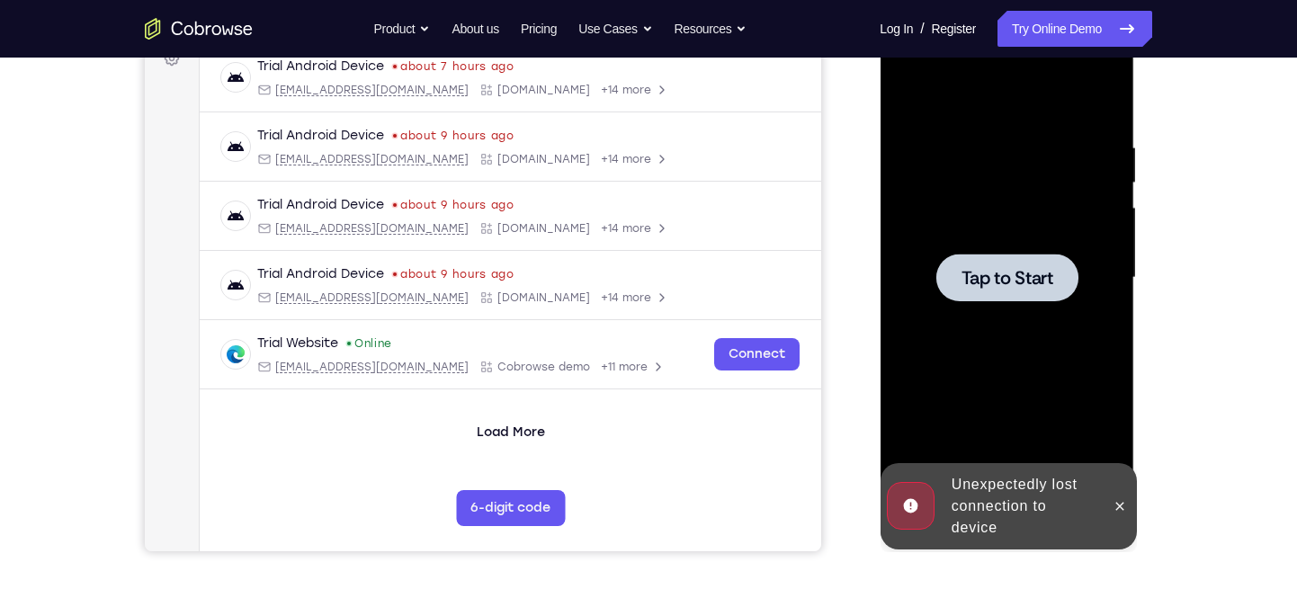
click at [1033, 276] on span "Tap to Start" at bounding box center [1007, 278] width 92 height 18
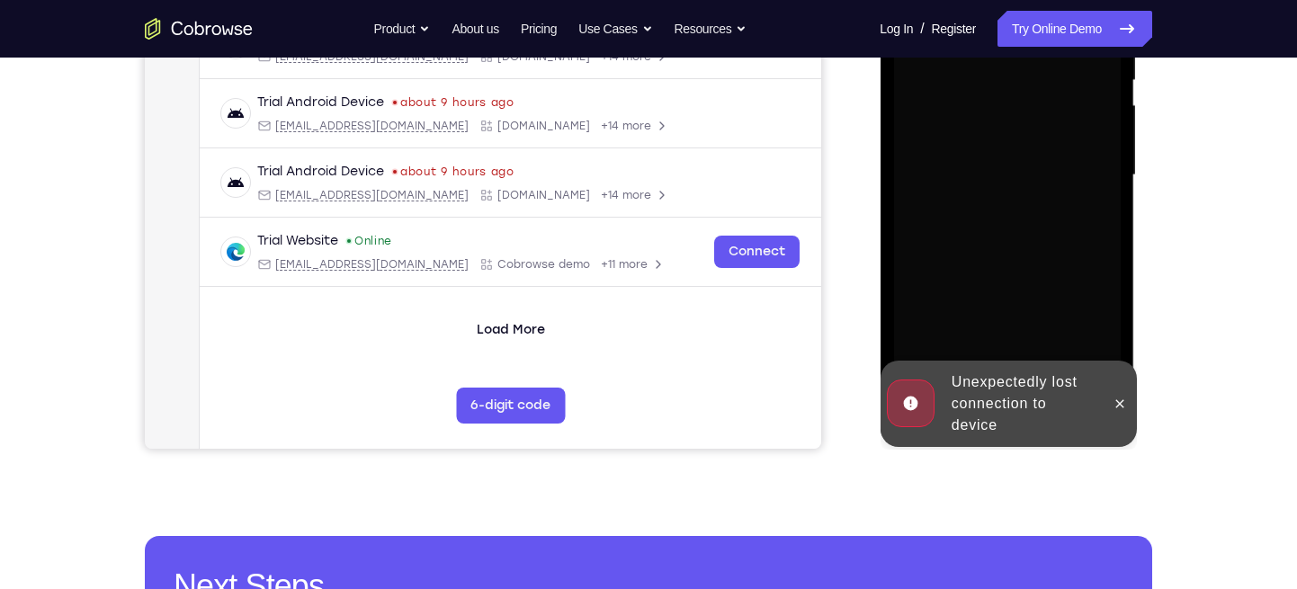
scroll to position [391, 0]
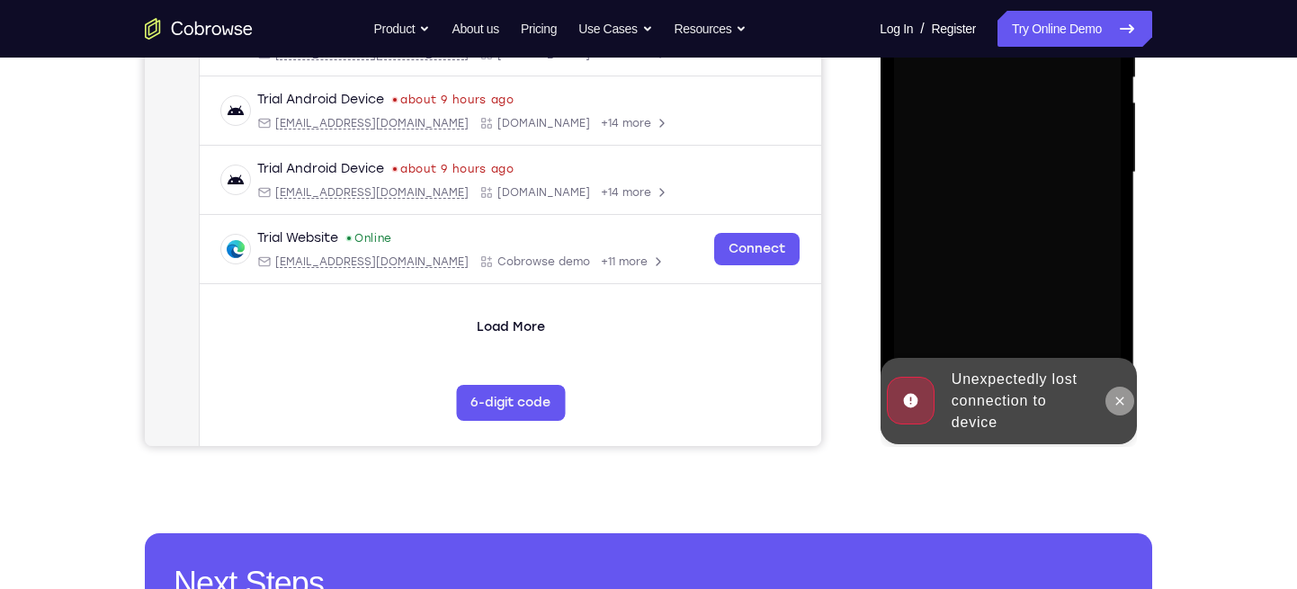
click at [1120, 400] on icon at bounding box center [1120, 401] width 8 height 8
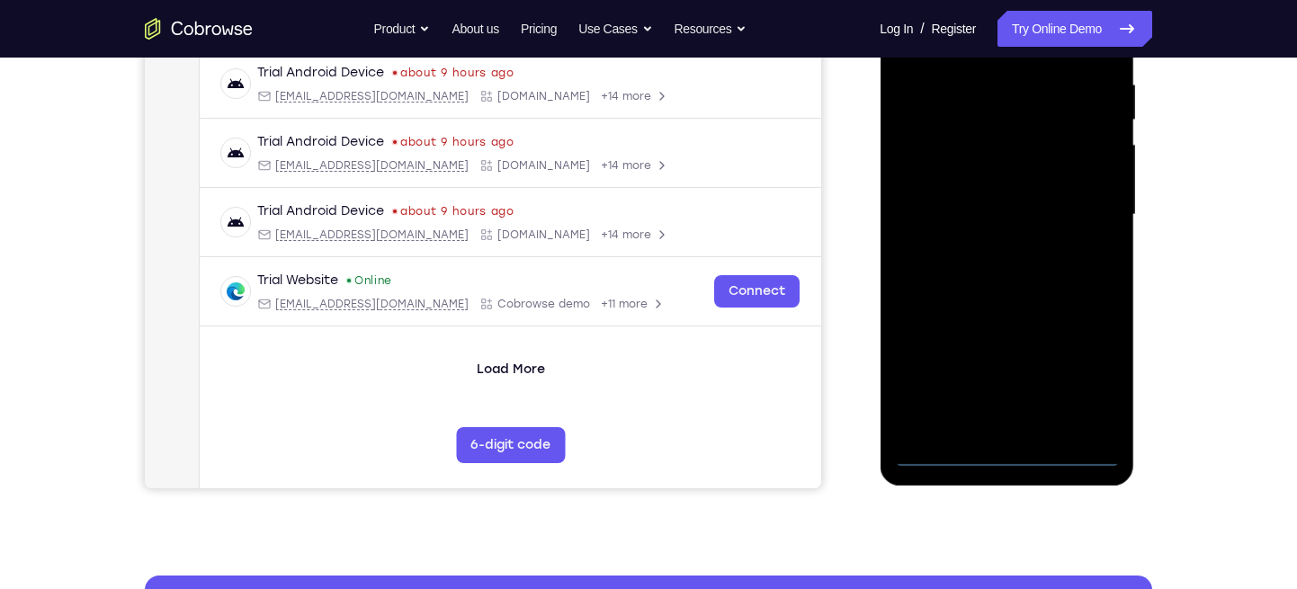
scroll to position [347, 0]
click at [1010, 453] on div at bounding box center [1006, 216] width 227 height 504
click at [1068, 364] on div at bounding box center [1006, 216] width 227 height 504
click at [1070, 372] on div at bounding box center [1006, 216] width 227 height 504
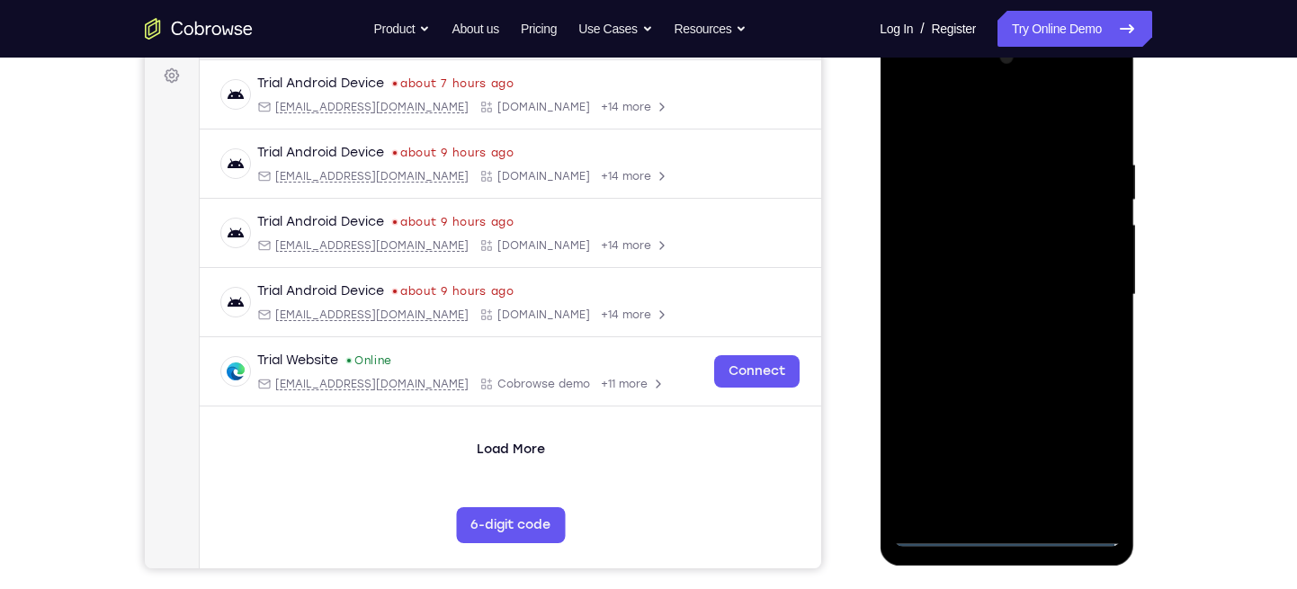
scroll to position [265, 0]
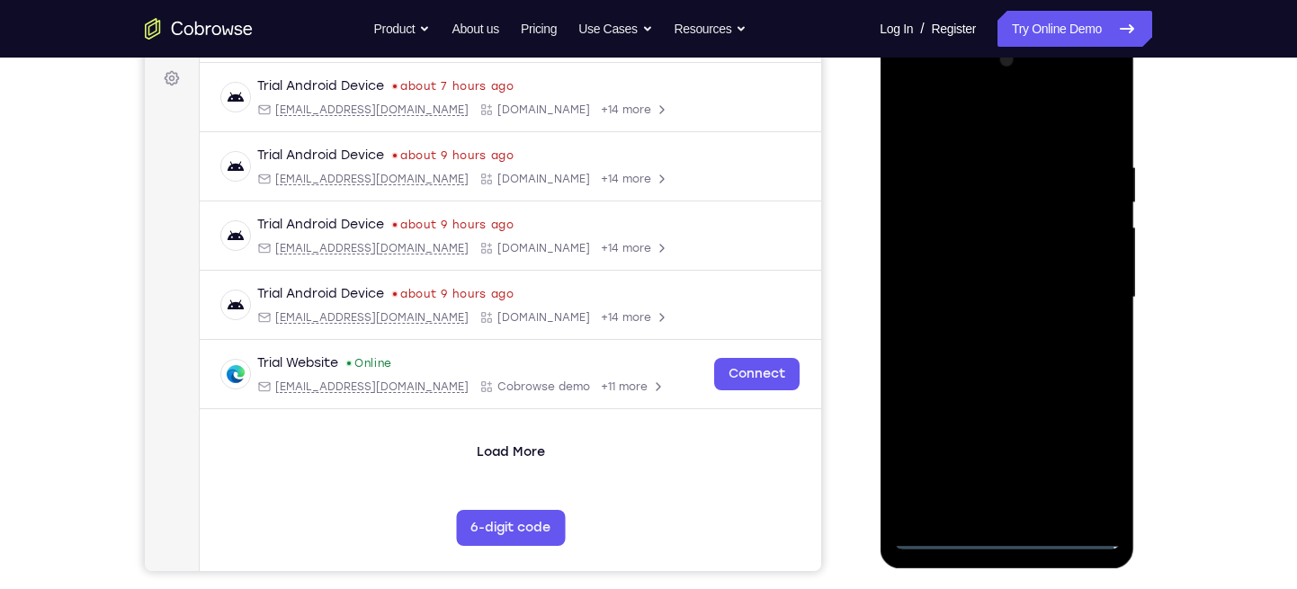
click at [915, 89] on div at bounding box center [1006, 298] width 227 height 504
click at [1085, 295] on div at bounding box center [1006, 298] width 227 height 504
click at [986, 332] on div at bounding box center [1006, 298] width 227 height 504
click at [956, 274] on div at bounding box center [1006, 298] width 227 height 504
click at [978, 263] on div at bounding box center [1006, 298] width 227 height 504
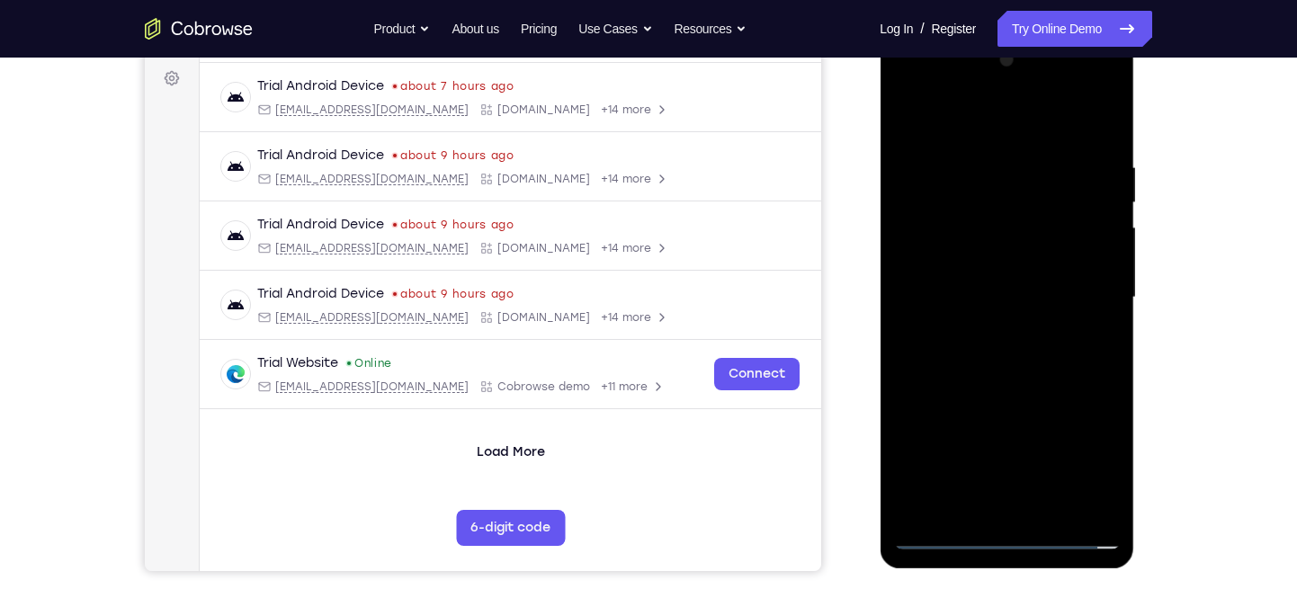
click at [938, 300] on div at bounding box center [1006, 298] width 227 height 504
click at [936, 353] on div at bounding box center [1006, 298] width 227 height 504
click at [955, 342] on div at bounding box center [1006, 298] width 227 height 504
click at [954, 349] on div at bounding box center [1006, 298] width 227 height 504
click at [1011, 341] on div at bounding box center [1006, 298] width 227 height 504
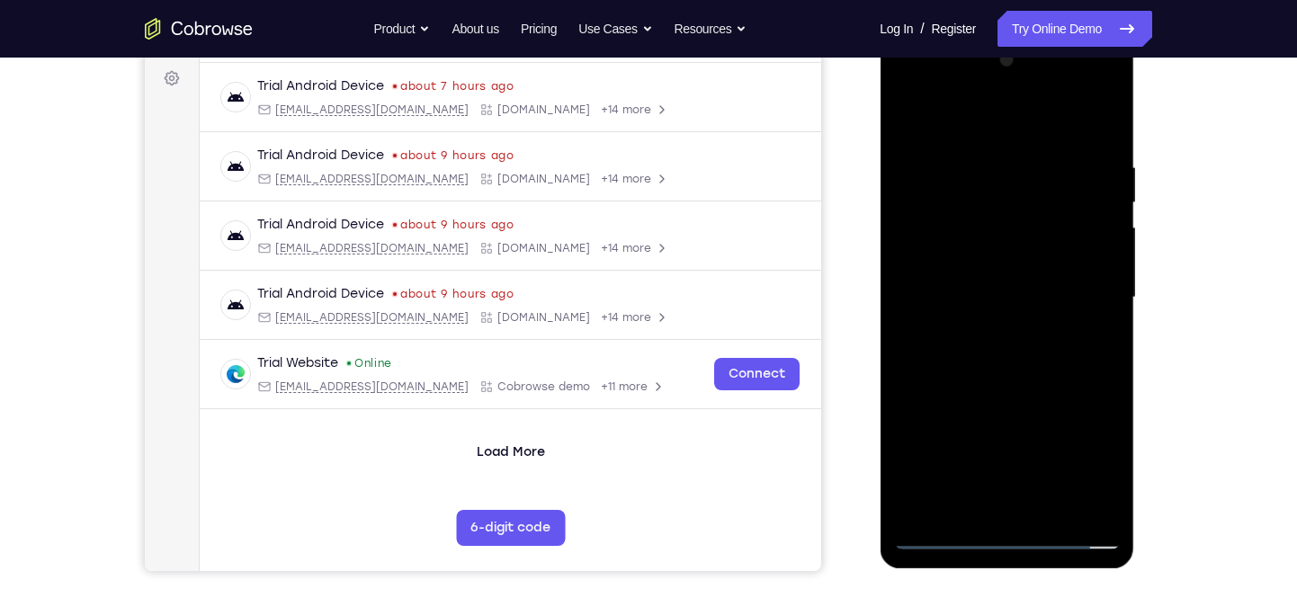
click at [1078, 115] on div at bounding box center [1006, 298] width 227 height 504
click at [990, 354] on div at bounding box center [1006, 298] width 227 height 504
click at [1092, 140] on div at bounding box center [1006, 298] width 227 height 504
click at [1101, 140] on div at bounding box center [1006, 298] width 227 height 504
click at [1050, 496] on div at bounding box center [1006, 298] width 227 height 504
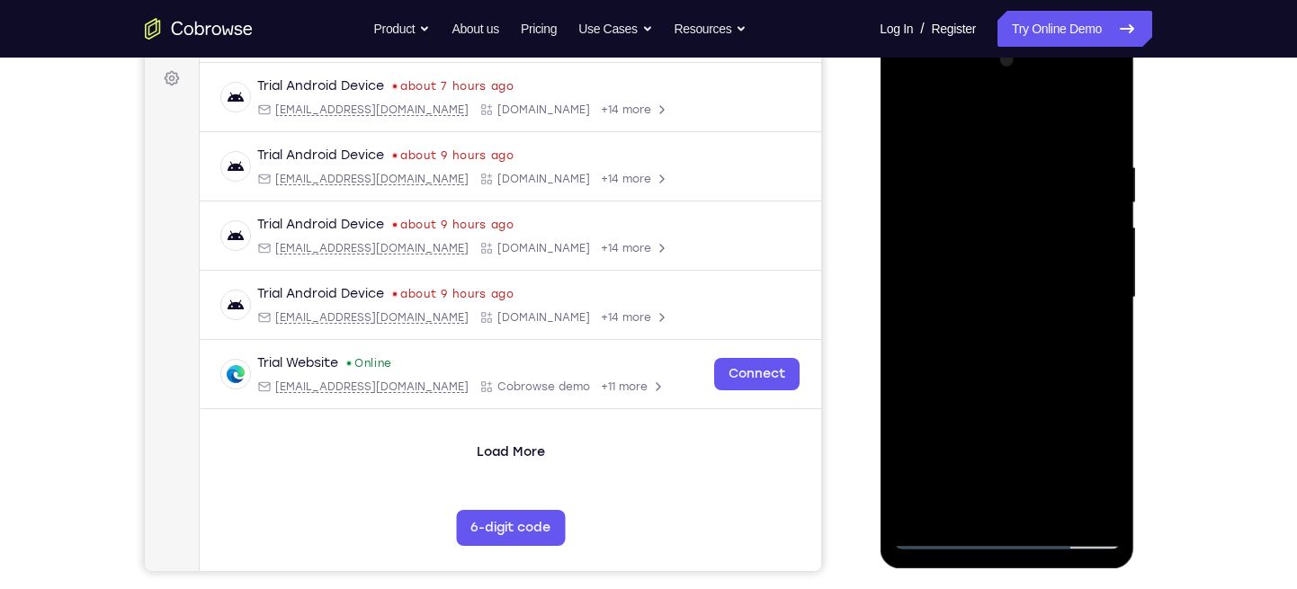
click at [1051, 509] on div at bounding box center [1006, 298] width 227 height 504
click at [1011, 394] on div at bounding box center [1006, 298] width 227 height 504
click at [1037, 281] on div at bounding box center [1006, 298] width 227 height 504
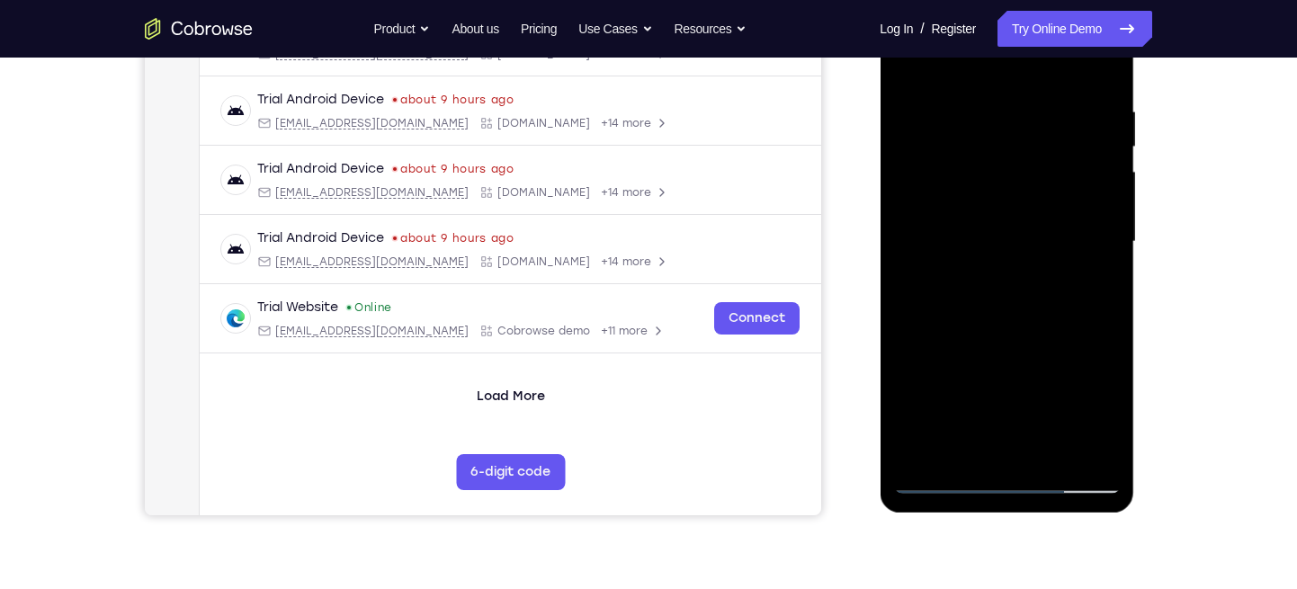
scroll to position [320, 0]
click at [1037, 351] on div at bounding box center [1006, 243] width 227 height 504
click at [1085, 342] on div at bounding box center [1006, 243] width 227 height 504
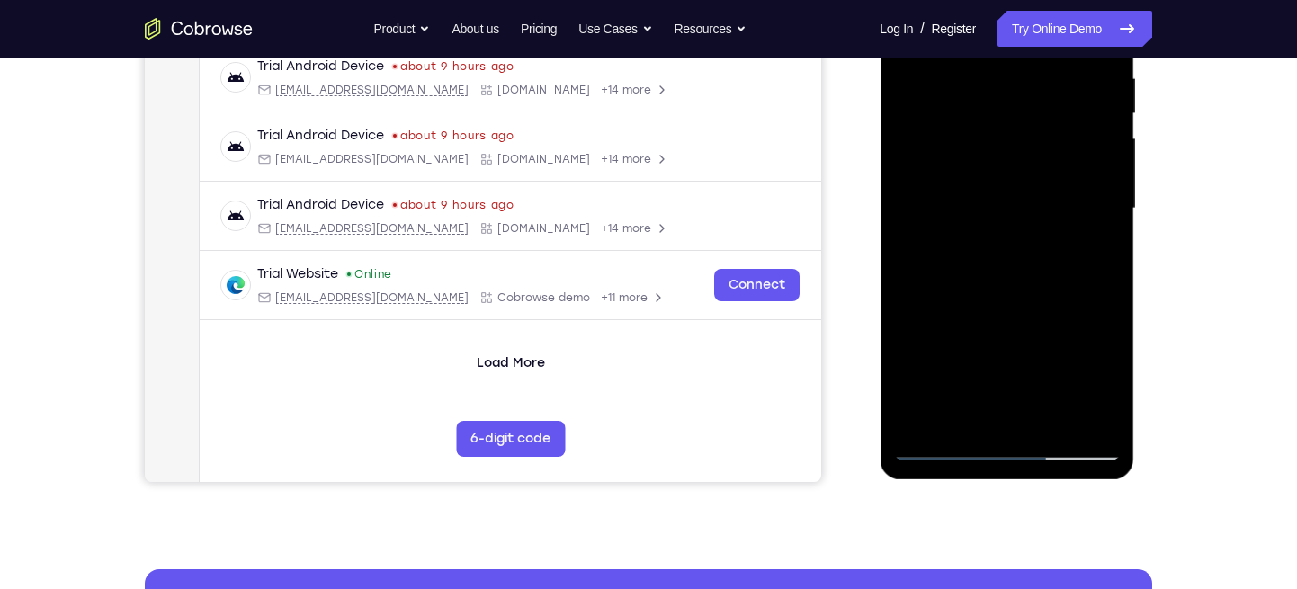
scroll to position [352, 0]
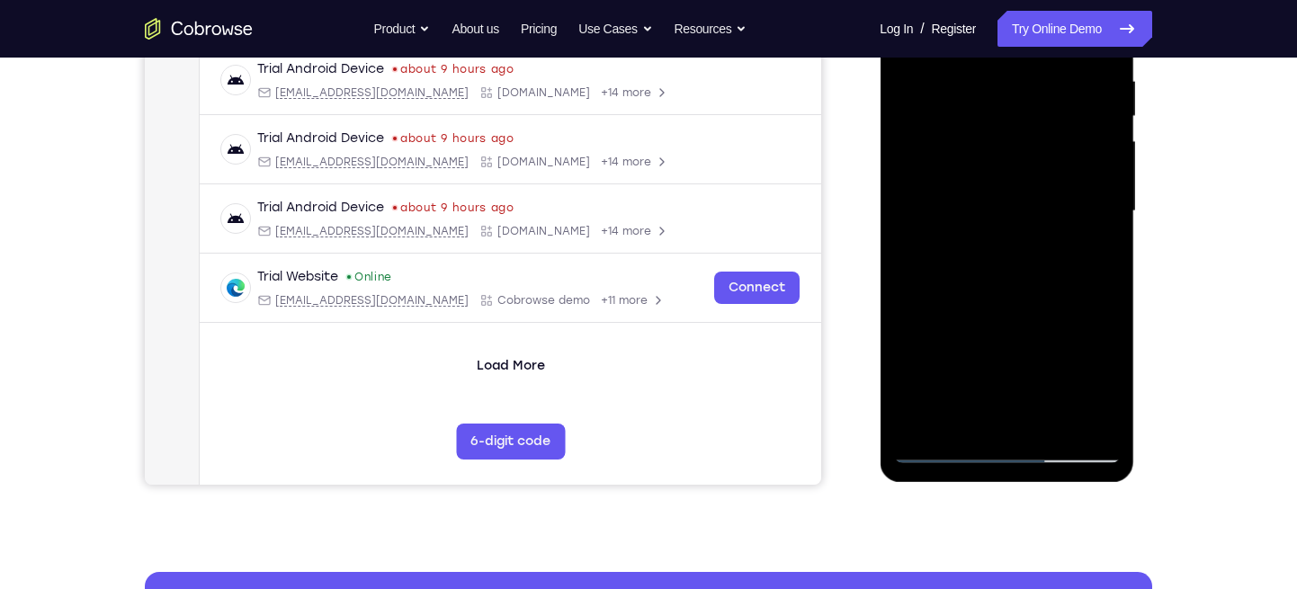
click at [1094, 258] on div at bounding box center [1006, 212] width 227 height 504
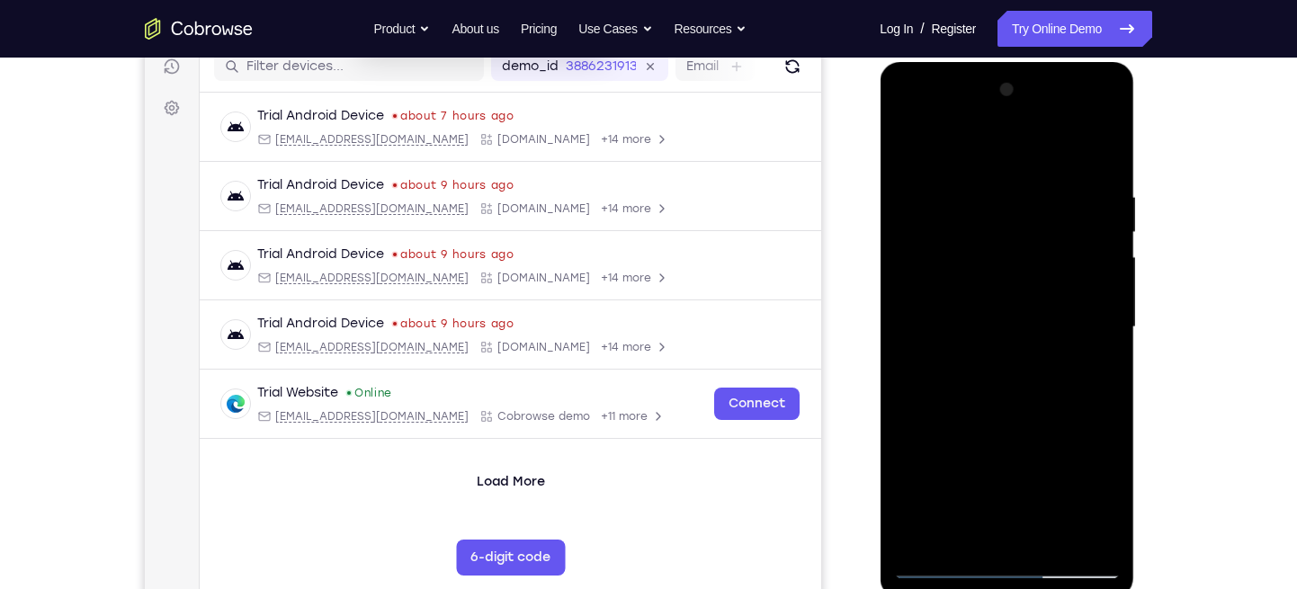
scroll to position [235, 0]
click at [955, 266] on div at bounding box center [1006, 328] width 227 height 504
click at [979, 422] on div at bounding box center [1006, 328] width 227 height 504
click at [948, 276] on div at bounding box center [1006, 328] width 227 height 504
click at [912, 153] on div at bounding box center [1006, 328] width 227 height 504
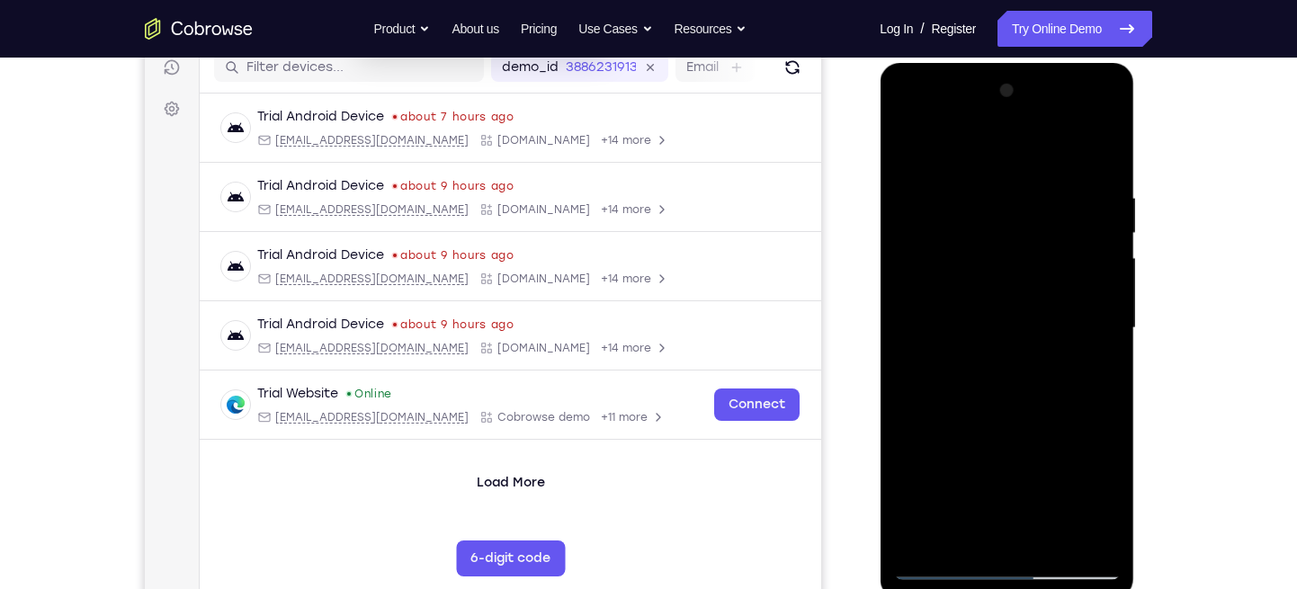
click at [912, 150] on div at bounding box center [1006, 328] width 227 height 504
click at [983, 193] on div at bounding box center [1006, 328] width 227 height 504
click at [1099, 151] on div at bounding box center [1006, 328] width 227 height 504
click at [1051, 171] on div at bounding box center [1006, 328] width 227 height 504
click at [1102, 183] on div at bounding box center [1006, 328] width 227 height 504
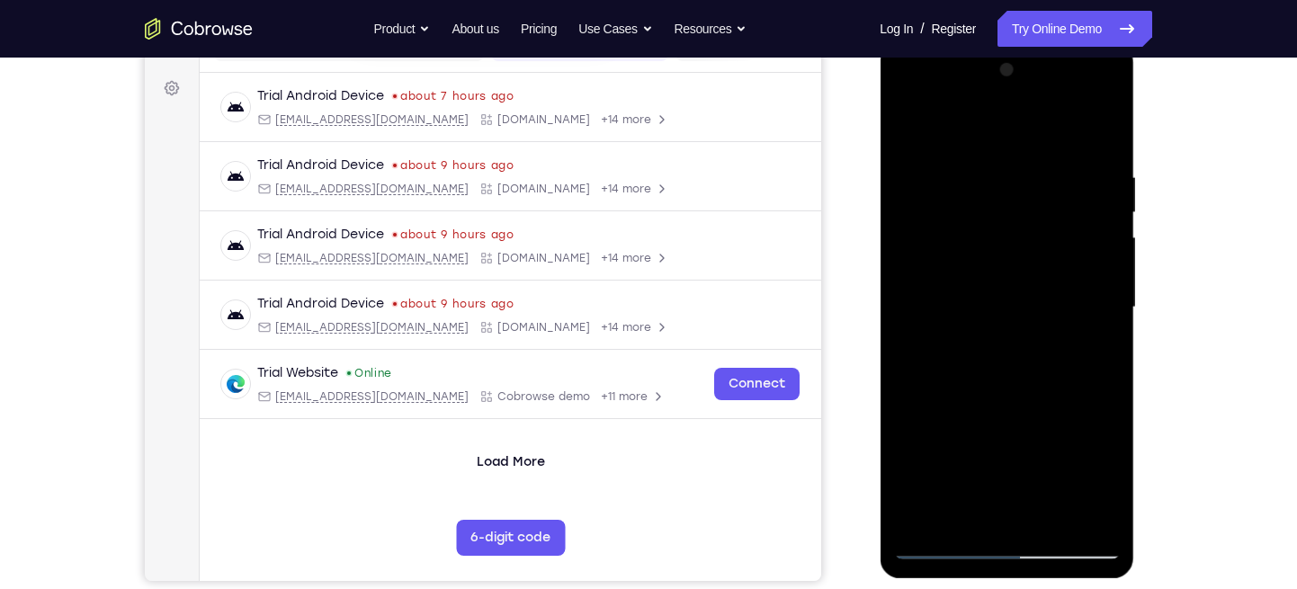
scroll to position [256, 0]
click at [1096, 181] on div at bounding box center [1006, 307] width 227 height 504
click at [1098, 173] on div at bounding box center [1006, 307] width 227 height 504
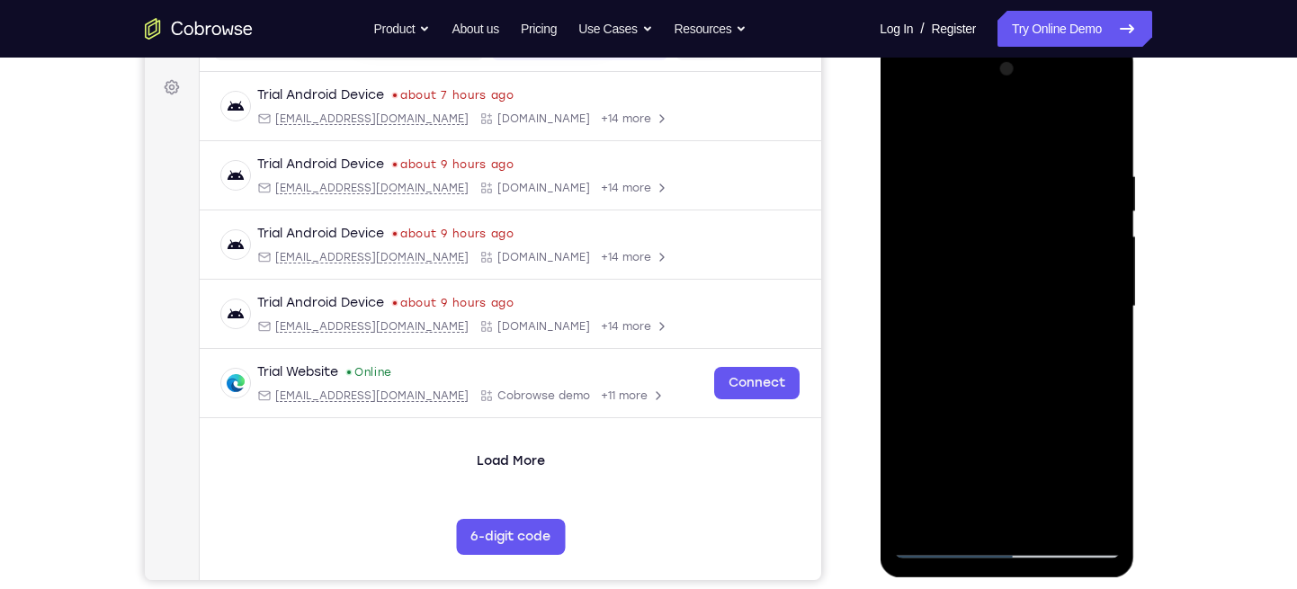
click at [1101, 139] on div at bounding box center [1006, 307] width 227 height 504
click at [1077, 170] on div at bounding box center [1006, 307] width 227 height 504
click at [1098, 193] on div at bounding box center [1006, 307] width 227 height 504
click at [1090, 191] on div at bounding box center [1006, 307] width 227 height 504
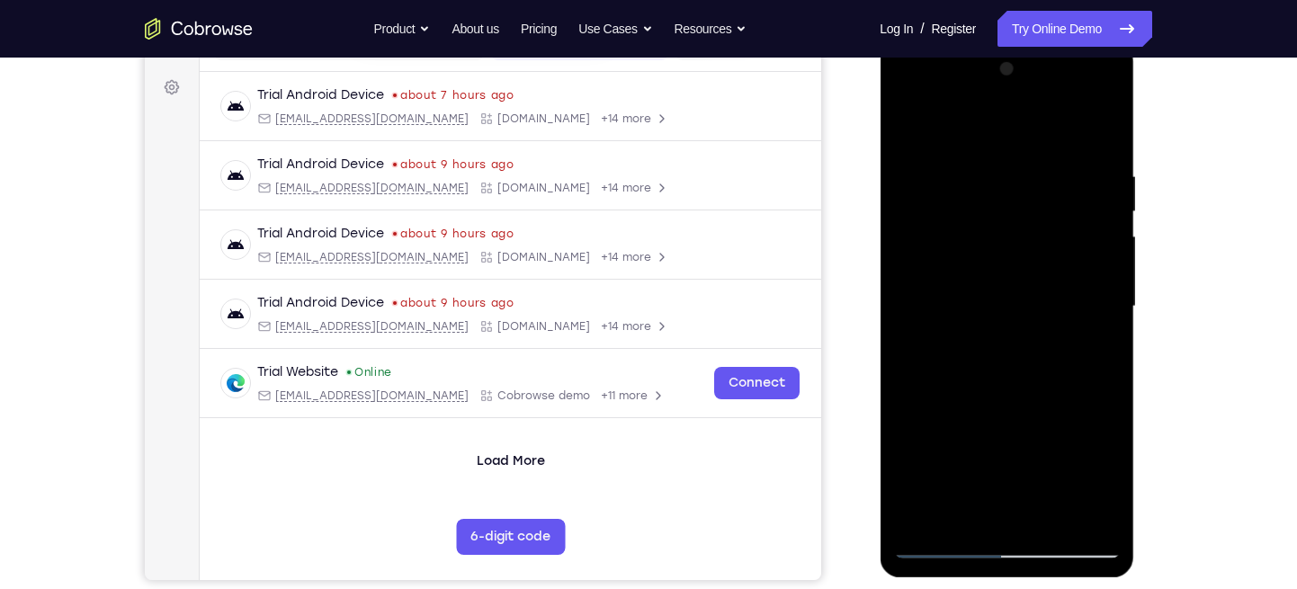
click at [908, 186] on div at bounding box center [1006, 307] width 227 height 504
click at [906, 194] on div at bounding box center [1006, 307] width 227 height 504
click at [1097, 159] on div at bounding box center [1006, 307] width 227 height 504
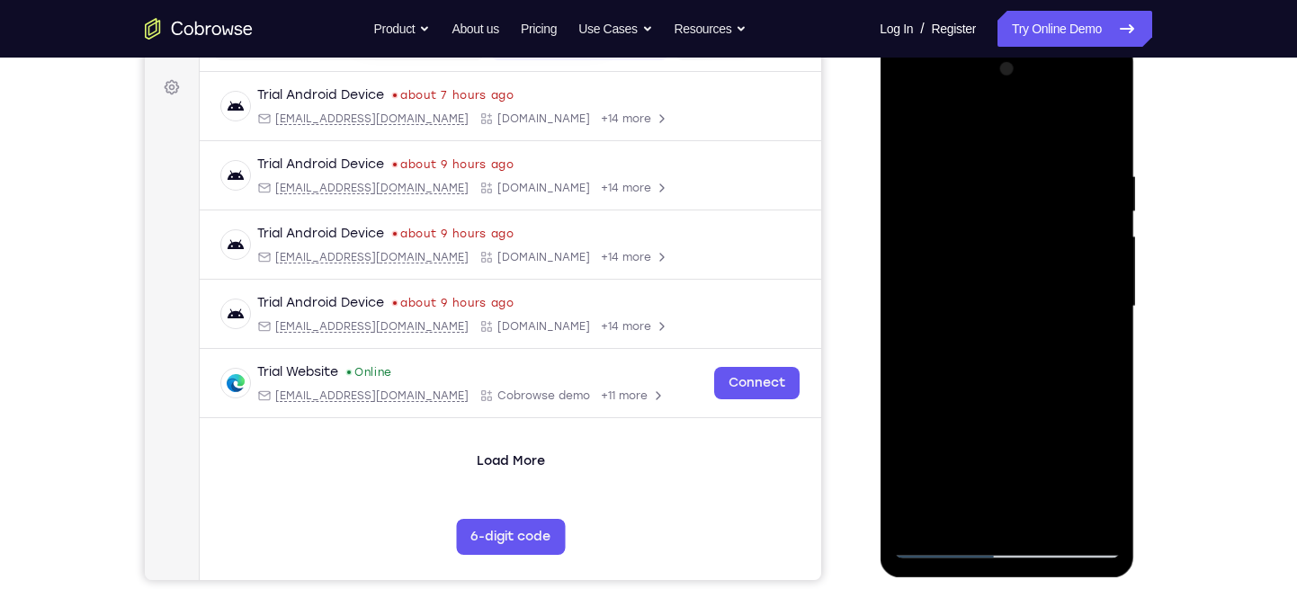
click at [1095, 170] on div at bounding box center [1006, 307] width 227 height 504
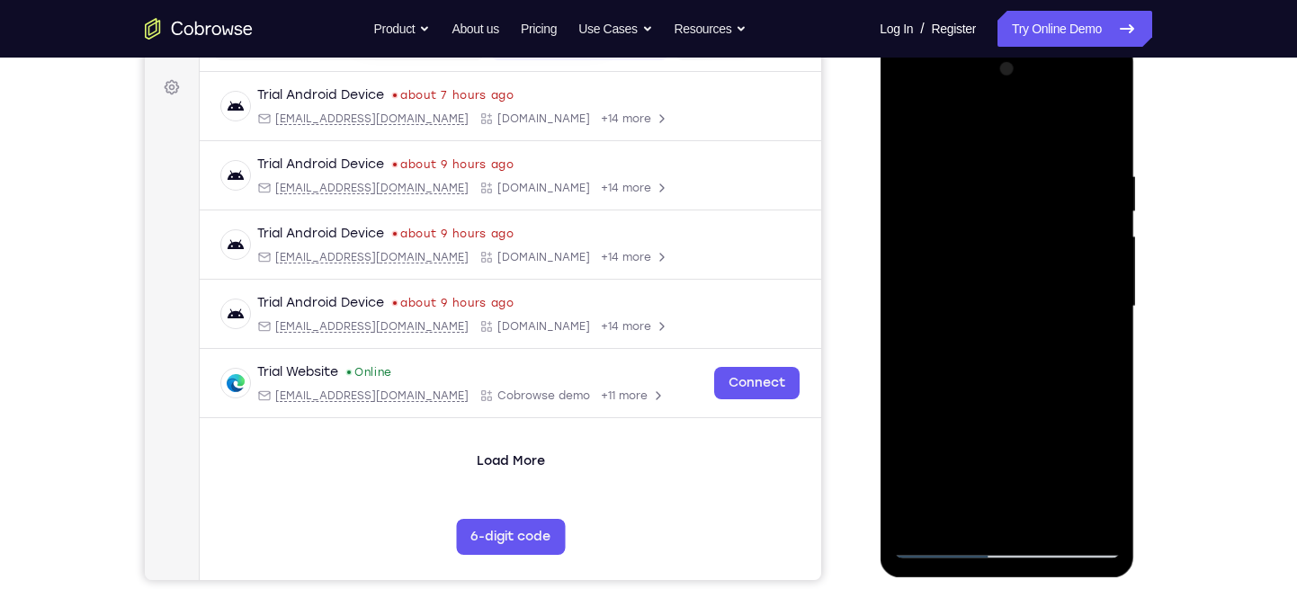
click at [1095, 170] on div at bounding box center [1006, 307] width 227 height 504
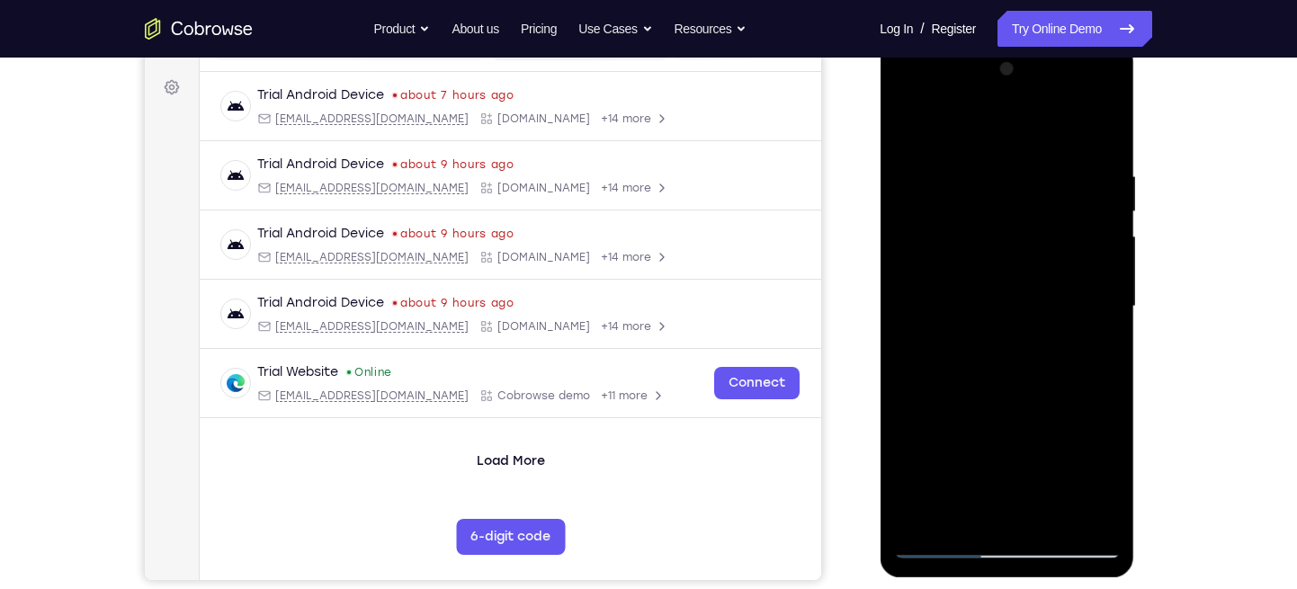
click at [1095, 170] on div at bounding box center [1006, 307] width 227 height 504
click at [1087, 194] on div at bounding box center [1006, 307] width 227 height 504
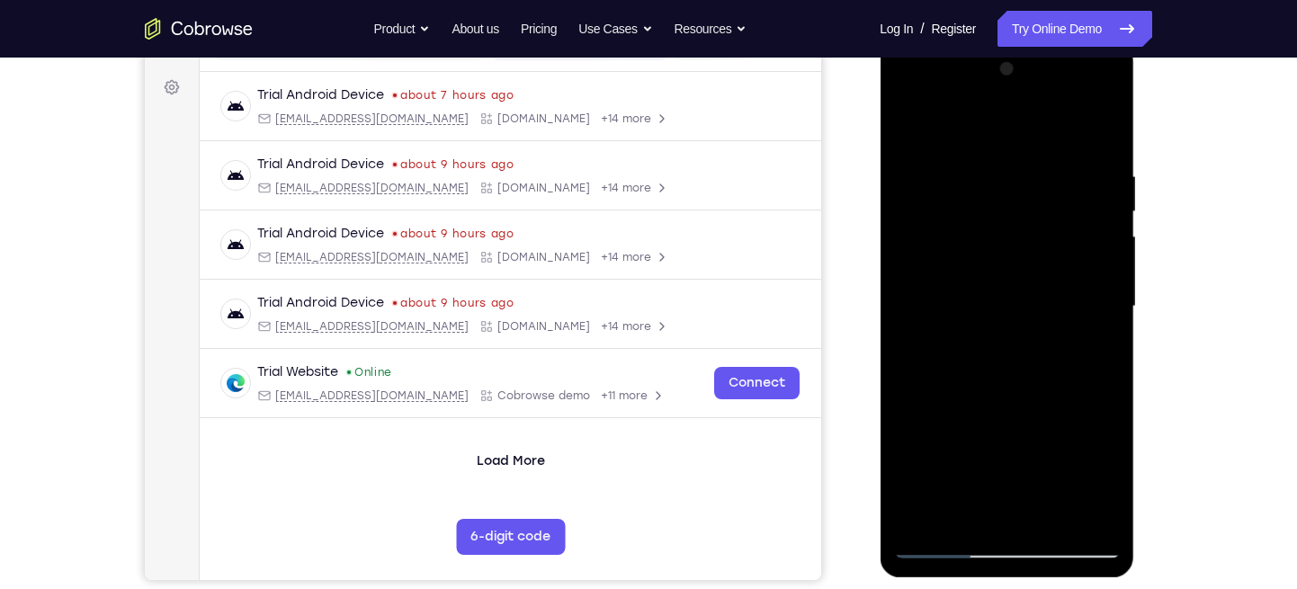
click at [1087, 194] on div at bounding box center [1006, 307] width 227 height 504
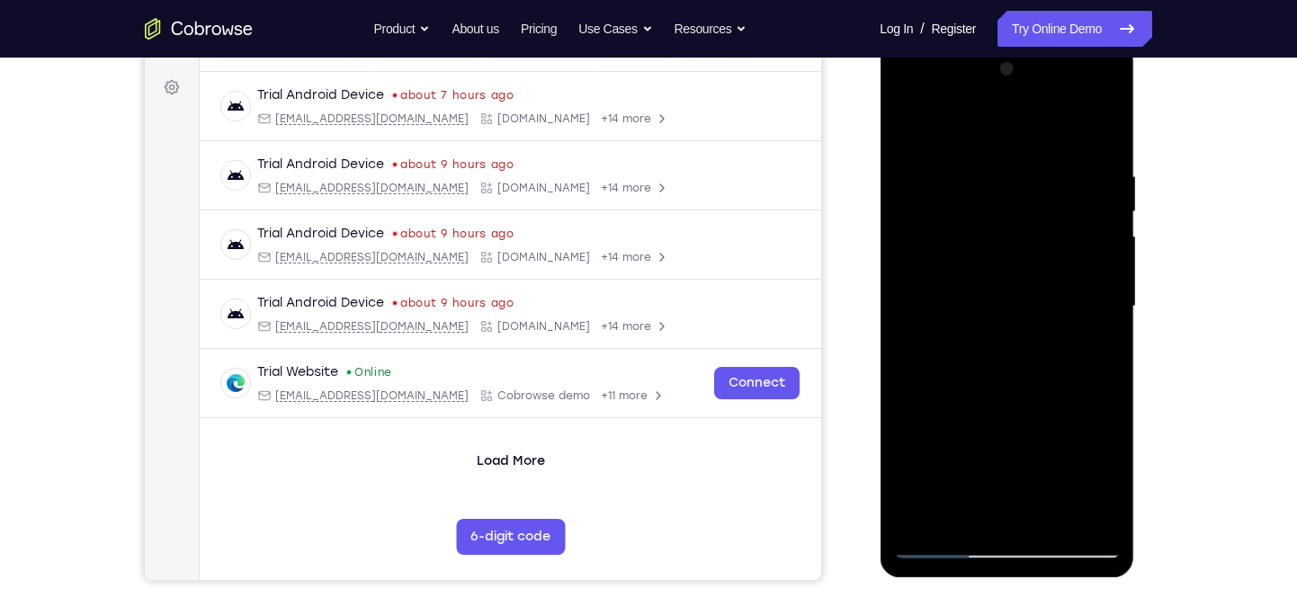
click at [1087, 194] on div at bounding box center [1006, 307] width 227 height 504
click at [1084, 180] on div at bounding box center [1006, 307] width 227 height 504
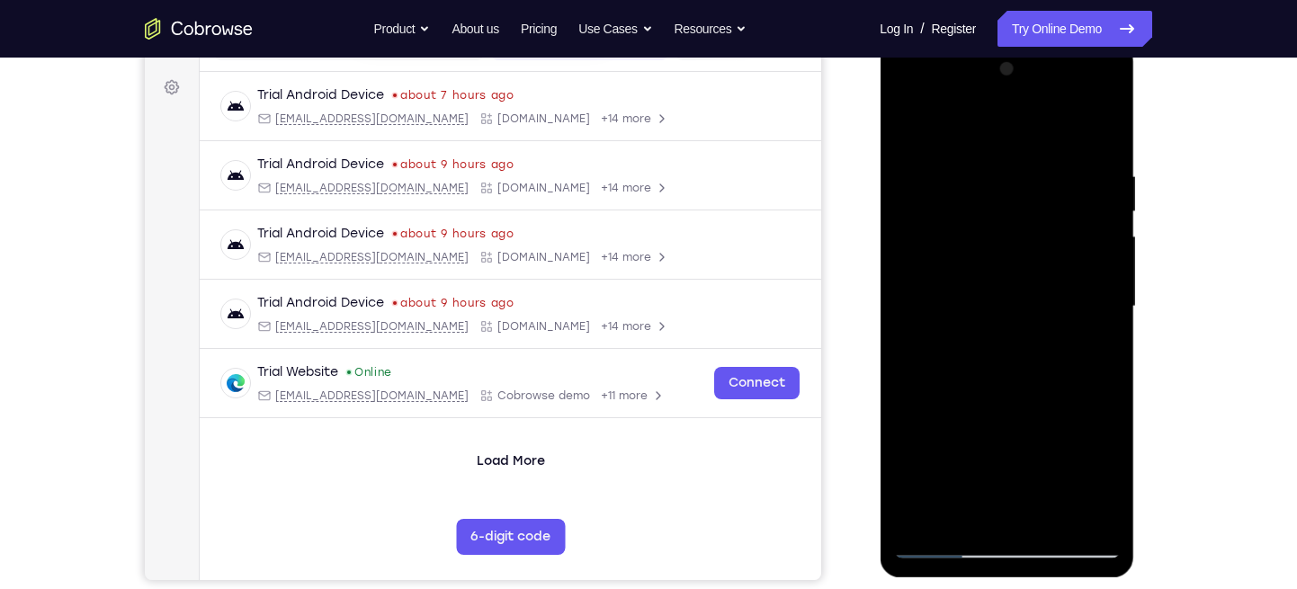
click at [1084, 180] on div at bounding box center [1006, 307] width 227 height 504
click at [1104, 195] on div at bounding box center [1006, 307] width 227 height 504
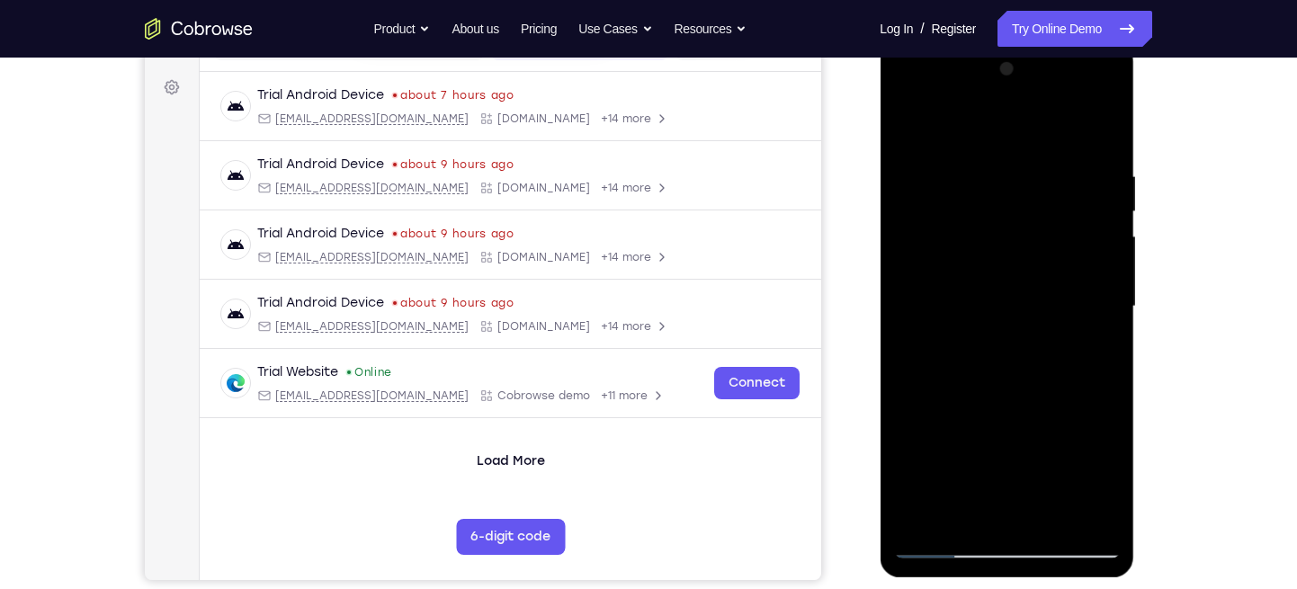
click at [1104, 195] on div at bounding box center [1006, 307] width 227 height 504
click at [1092, 181] on div at bounding box center [1006, 307] width 227 height 504
click at [1090, 166] on div at bounding box center [1006, 307] width 227 height 504
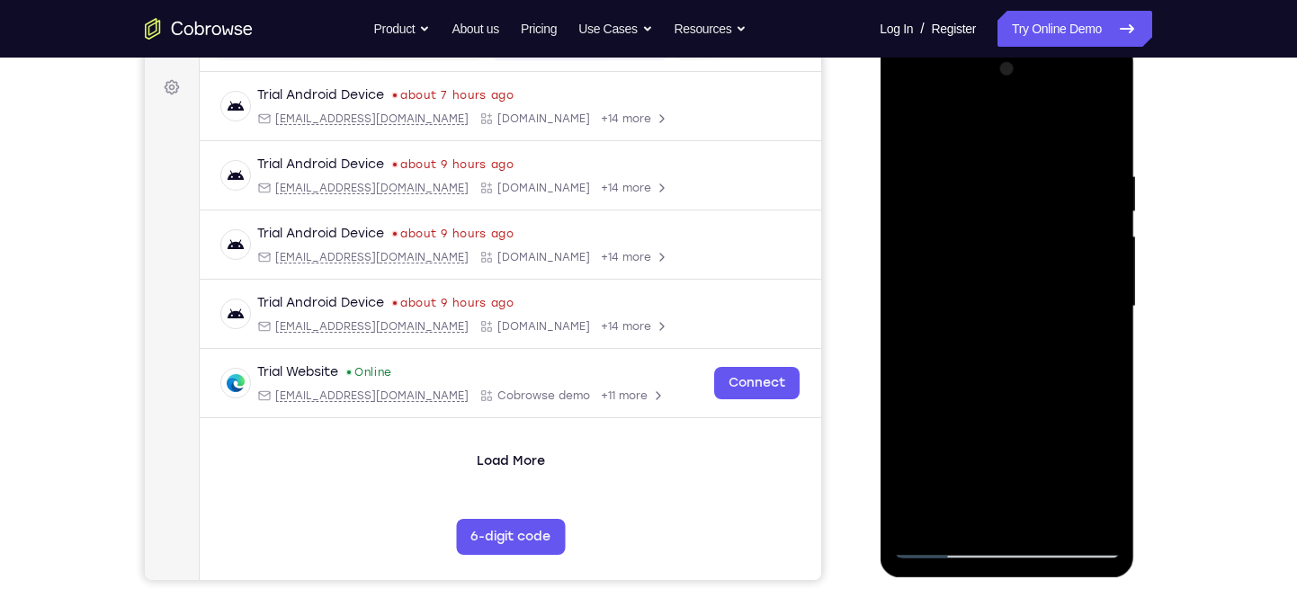
click at [1090, 166] on div at bounding box center [1006, 307] width 227 height 504
click at [1094, 175] on div at bounding box center [1006, 307] width 227 height 504
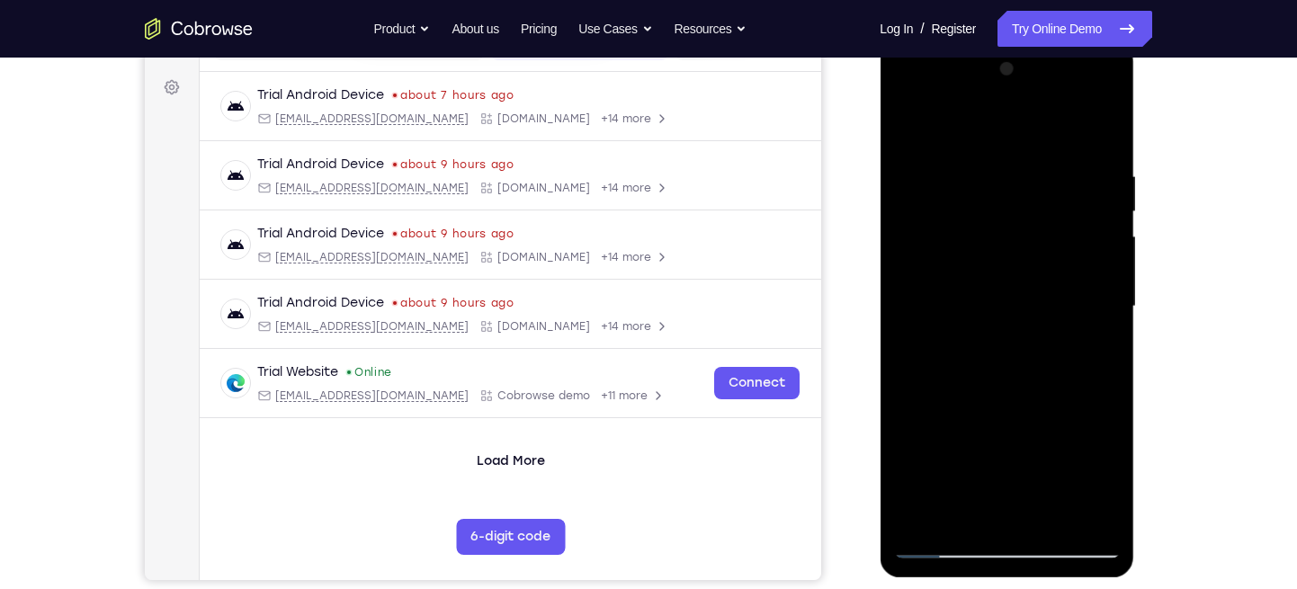
click at [1094, 175] on div at bounding box center [1006, 307] width 227 height 504
click at [1100, 190] on div at bounding box center [1006, 307] width 227 height 504
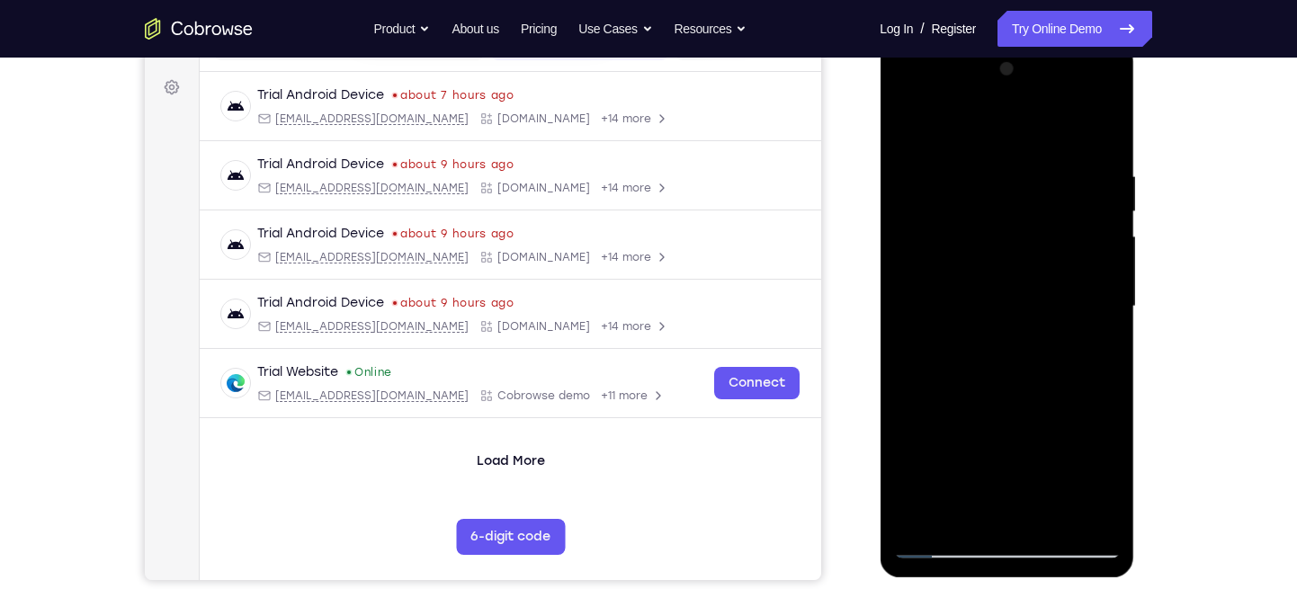
click at [1100, 190] on div at bounding box center [1006, 307] width 227 height 504
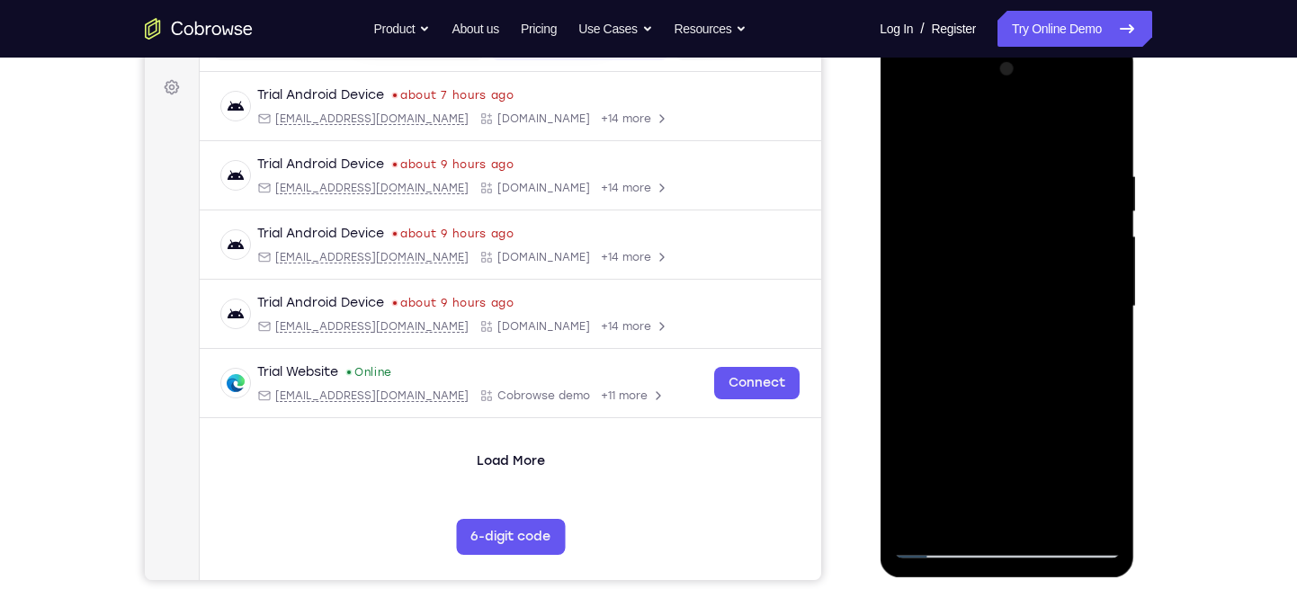
click at [1100, 190] on div at bounding box center [1006, 307] width 227 height 504
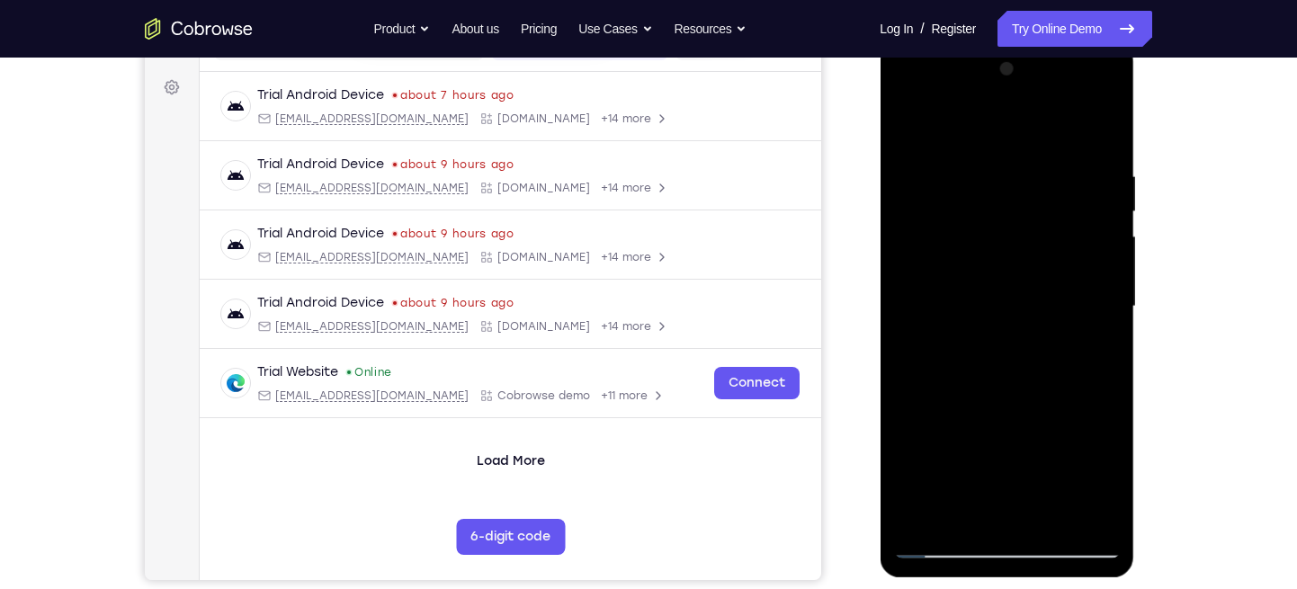
click at [1100, 190] on div at bounding box center [1006, 307] width 227 height 504
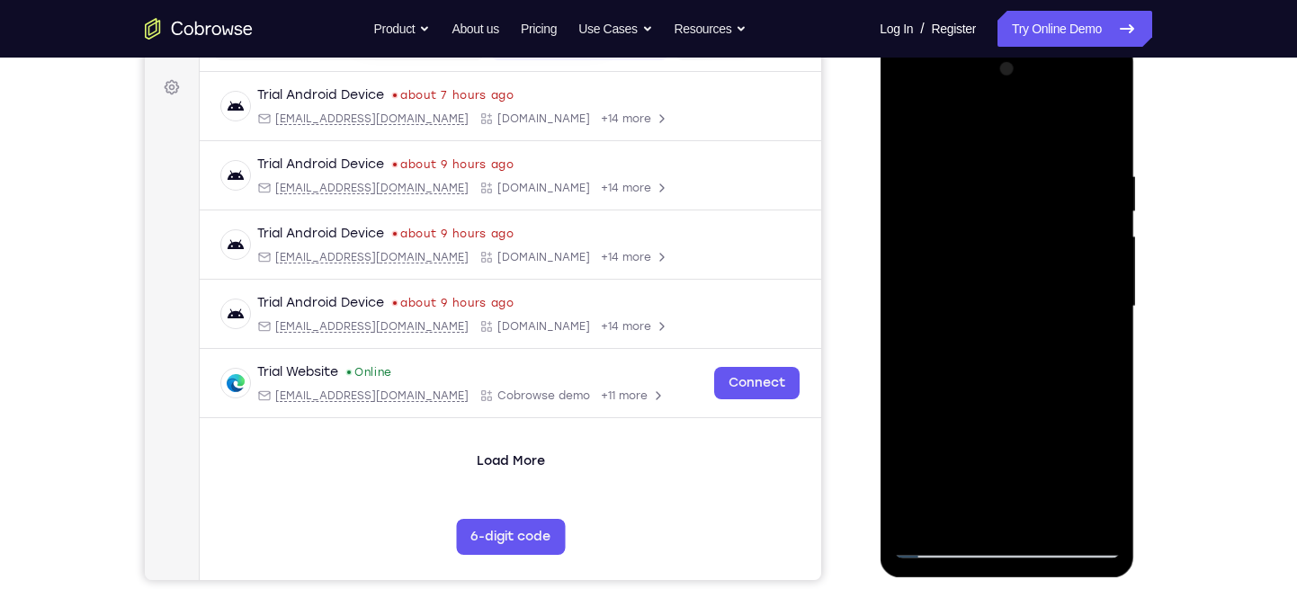
click at [1100, 141] on div at bounding box center [1006, 307] width 227 height 504
click at [1055, 510] on div at bounding box center [1006, 307] width 227 height 504
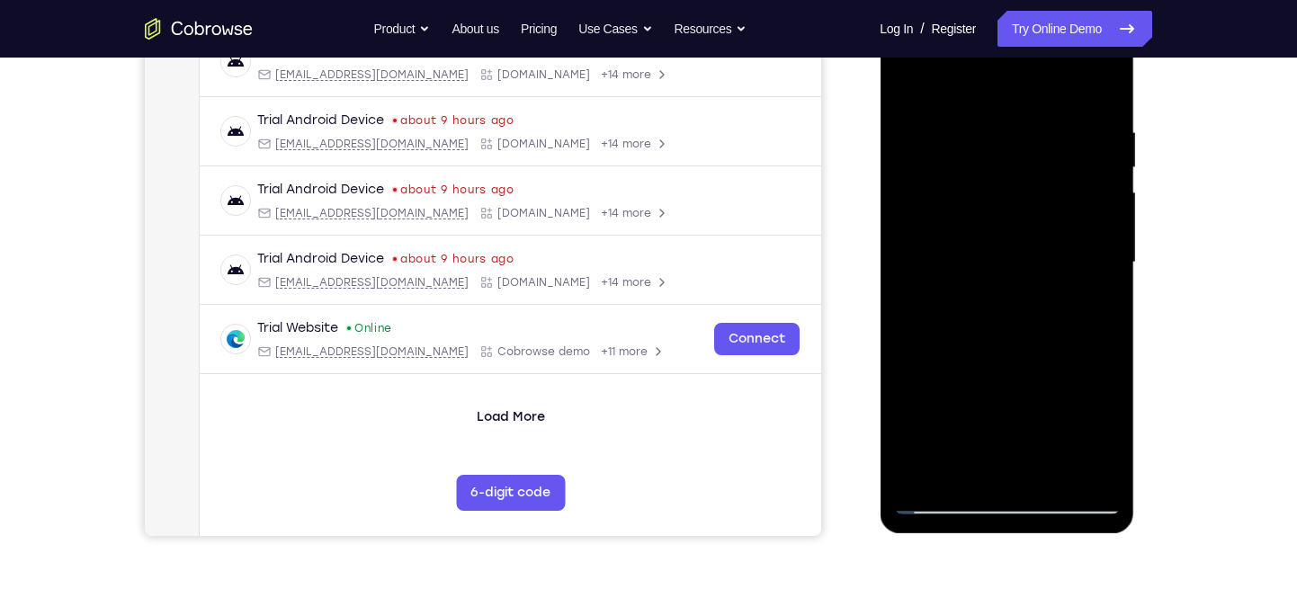
scroll to position [301, 0]
click at [938, 507] on div at bounding box center [1006, 262] width 227 height 504
click at [926, 471] on div at bounding box center [1006, 262] width 227 height 504
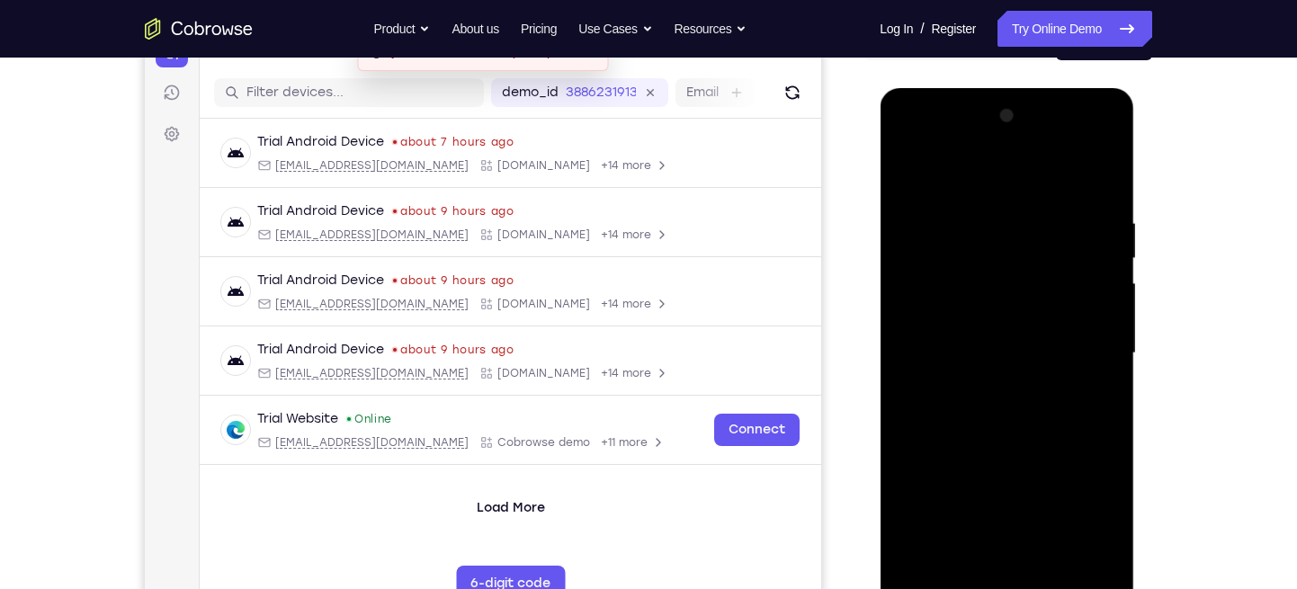
scroll to position [308, 0]
